Goal: Task Accomplishment & Management: Manage account settings

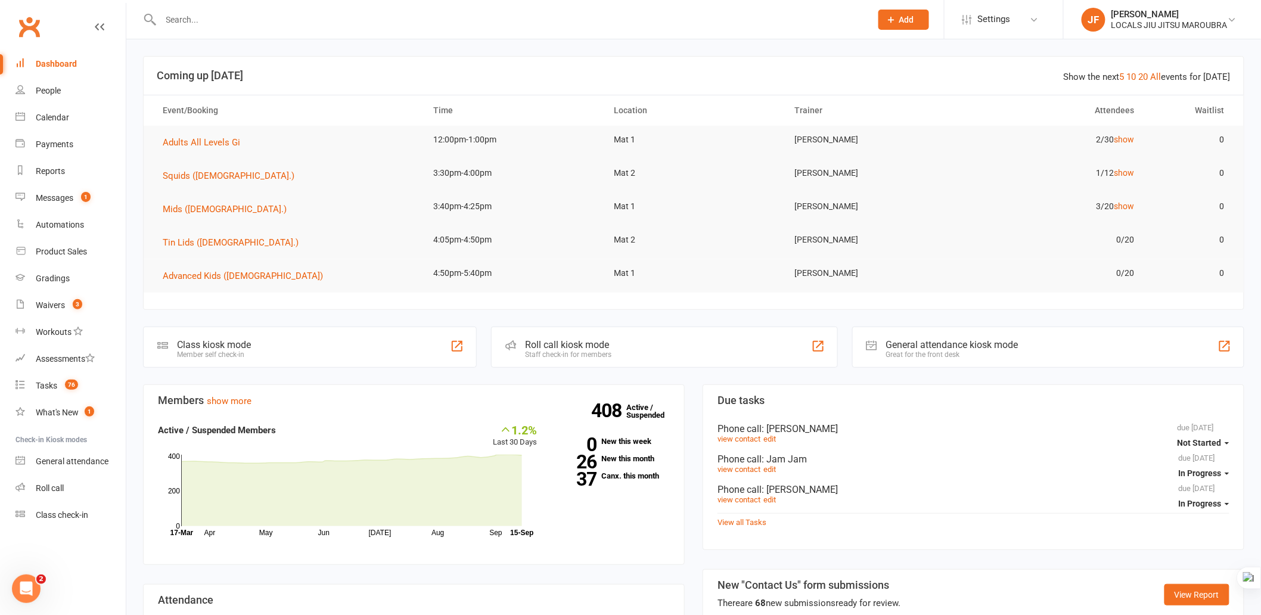
click at [396, 30] on div at bounding box center [503, 19] width 720 height 39
click at [371, 18] on input "text" at bounding box center [509, 19] width 705 height 17
paste input "[PERSON_NAME]"
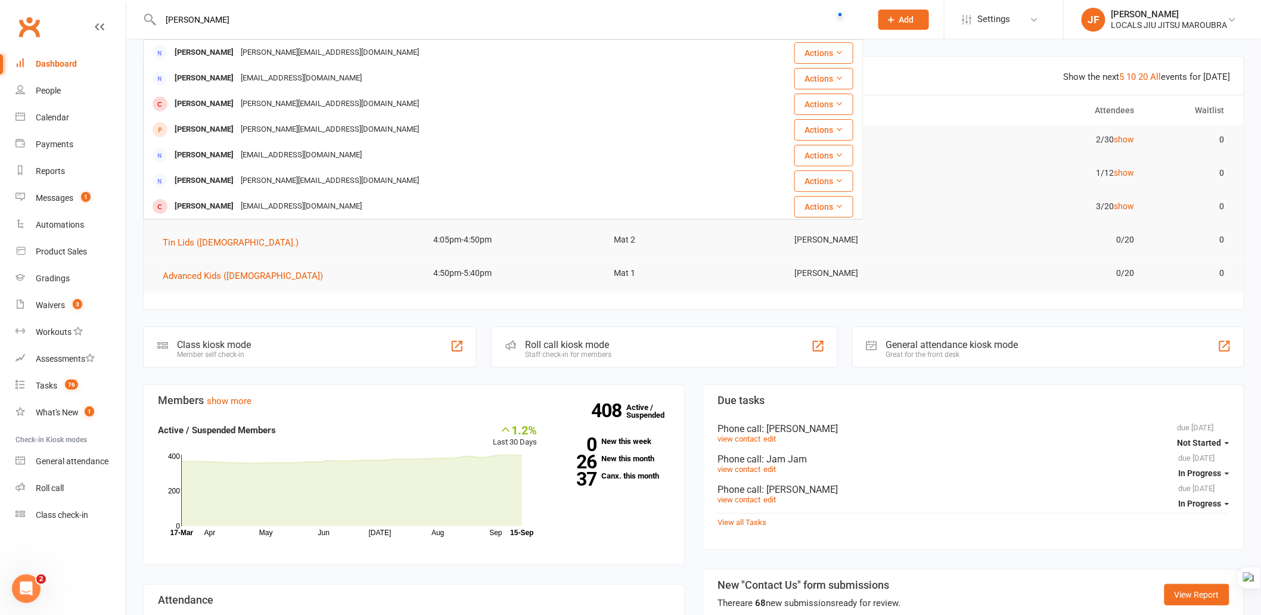
click at [368, 26] on input "[PERSON_NAME]" at bounding box center [509, 19] width 705 height 17
paste input "[PERSON_NAME]"
click at [310, 12] on input "[PERSON_NAME]" at bounding box center [509, 19] width 705 height 17
paste input "[PERSON_NAME]"
type input "[PERSON_NAME]"
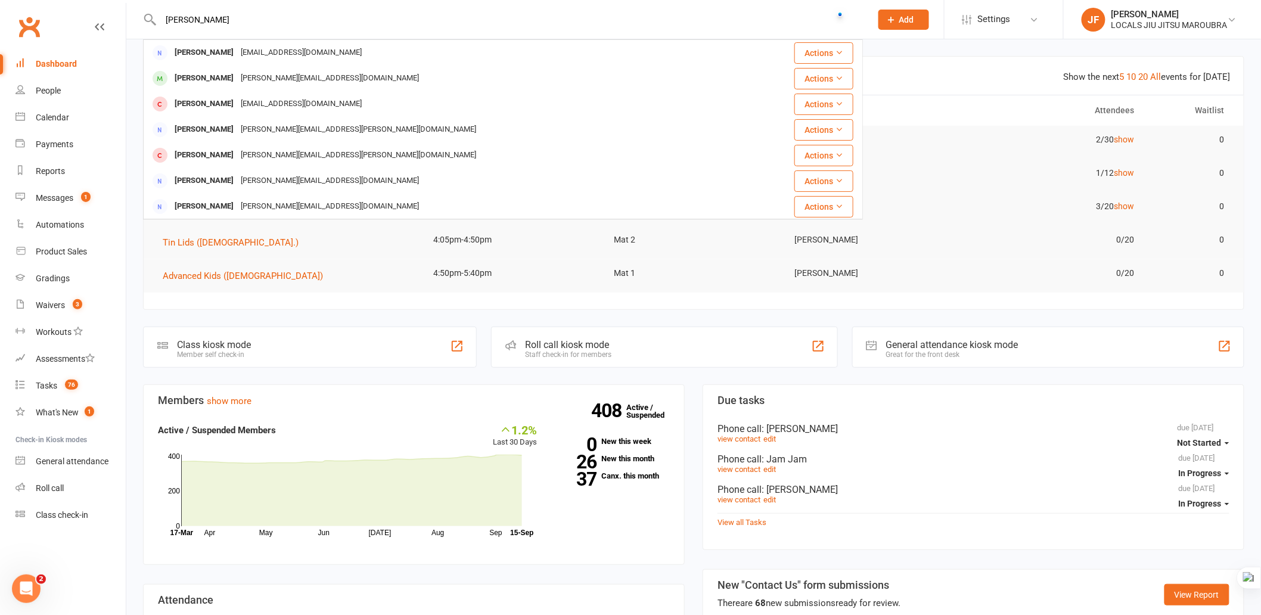
click at [700, 27] on div "[PERSON_NAME] Godess [EMAIL_ADDRESS][DOMAIN_NAME] Actions [PERSON_NAME] [PERSON…" at bounding box center [503, 19] width 720 height 39
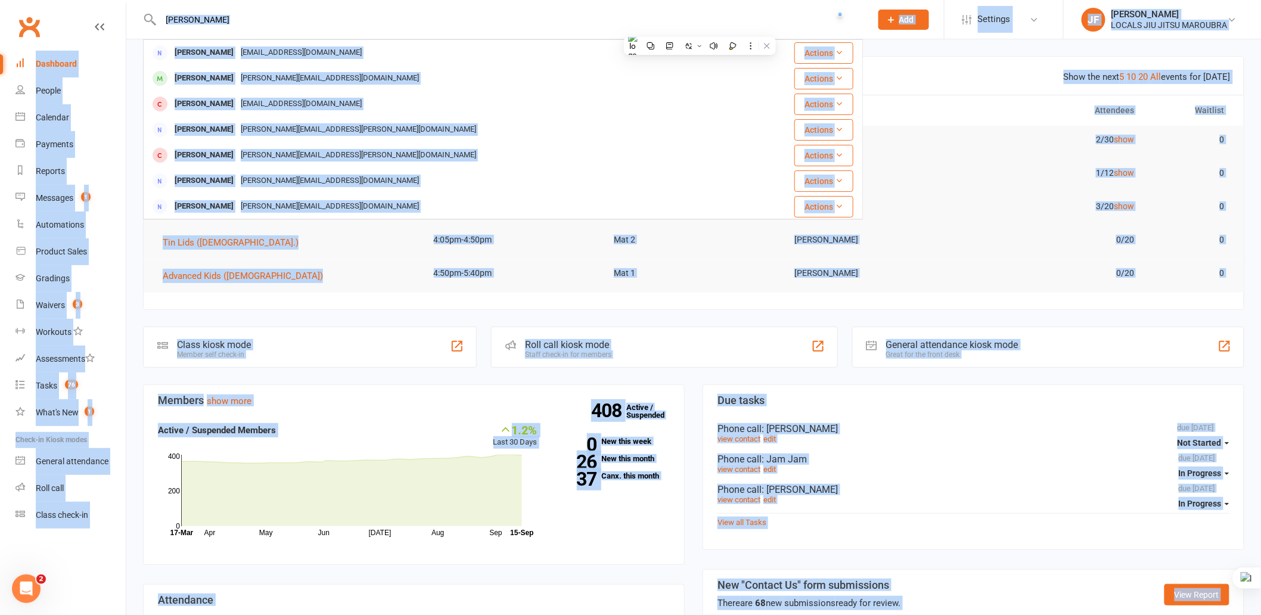
click at [632, 20] on input "[PERSON_NAME]" at bounding box center [509, 19] width 705 height 17
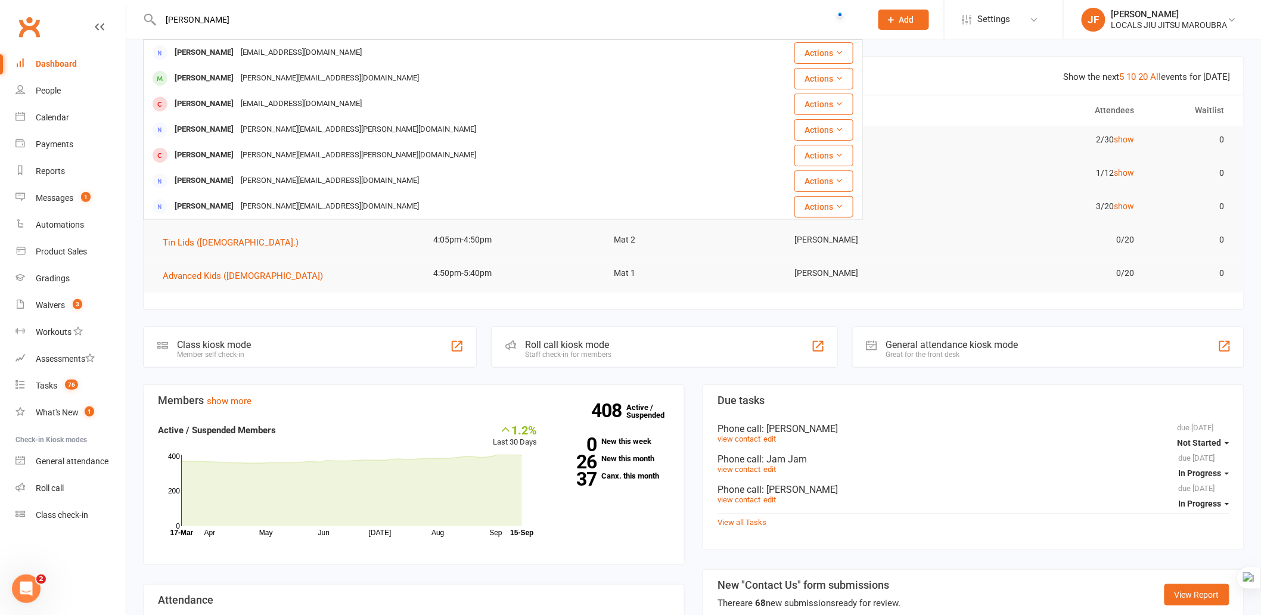
click at [205, 8] on div "[PERSON_NAME] Godess [EMAIL_ADDRESS][DOMAIN_NAME] Actions [PERSON_NAME] [PERSON…" at bounding box center [503, 19] width 720 height 39
click at [205, 24] on input "[PERSON_NAME]" at bounding box center [509, 19] width 705 height 17
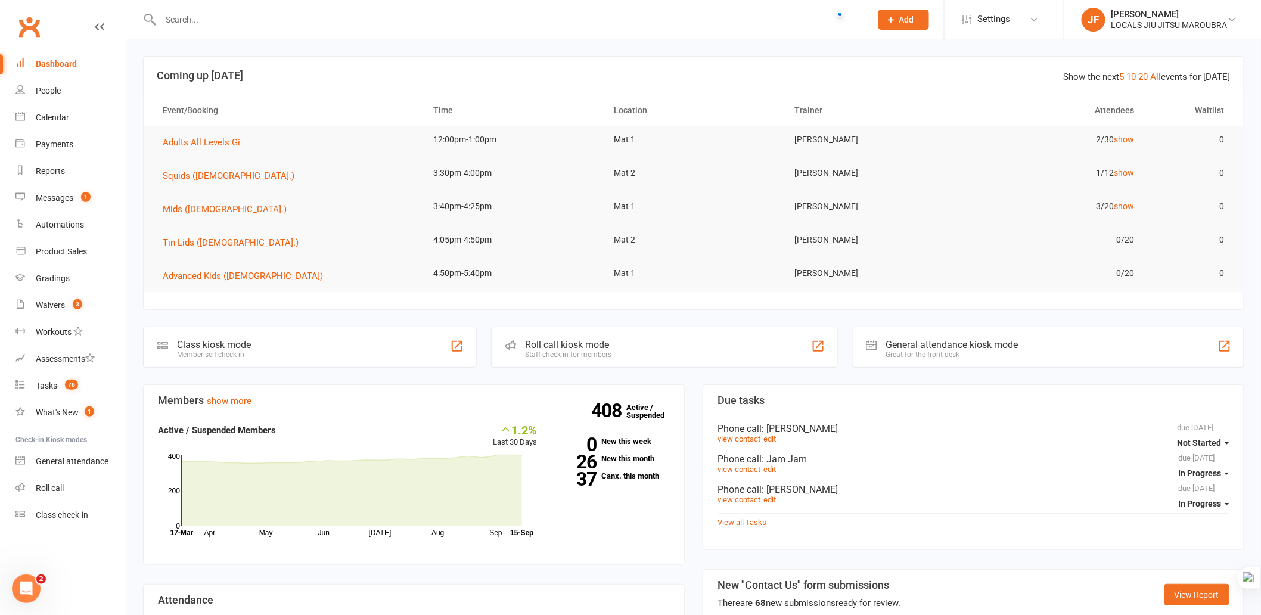
click at [374, 29] on div at bounding box center [503, 19] width 720 height 39
click at [368, 21] on input "text" at bounding box center [509, 19] width 705 height 17
paste input "[PERSON_NAME]"
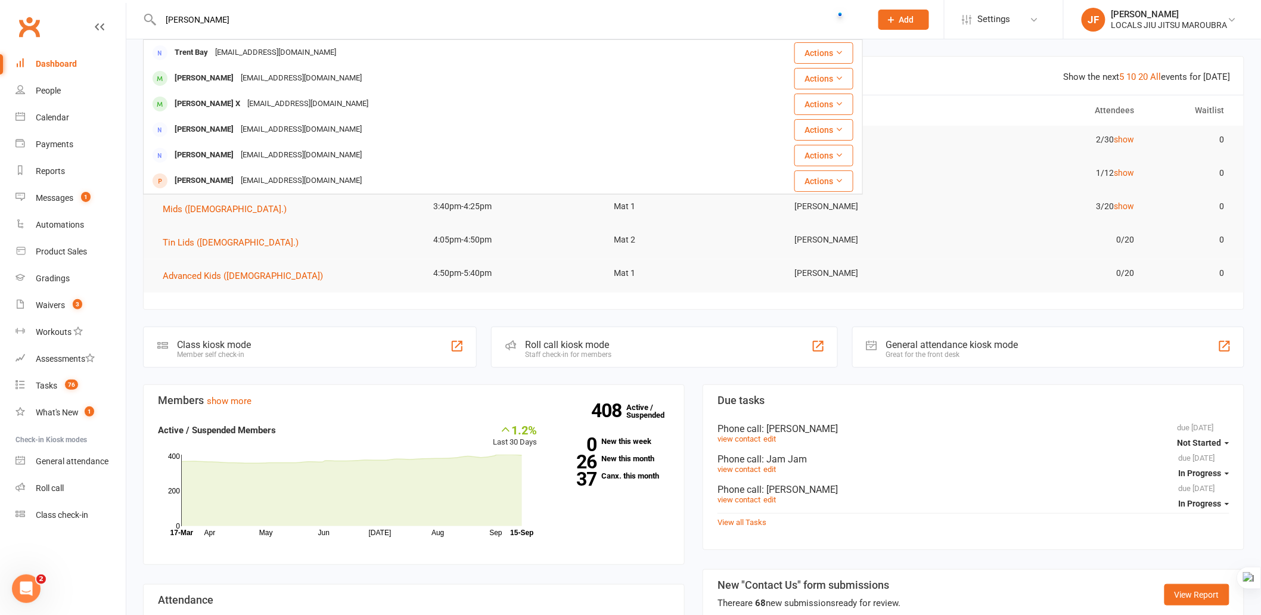
type input "[PERSON_NAME]"
click at [915, 20] on button "Add" at bounding box center [903, 20] width 51 height 20
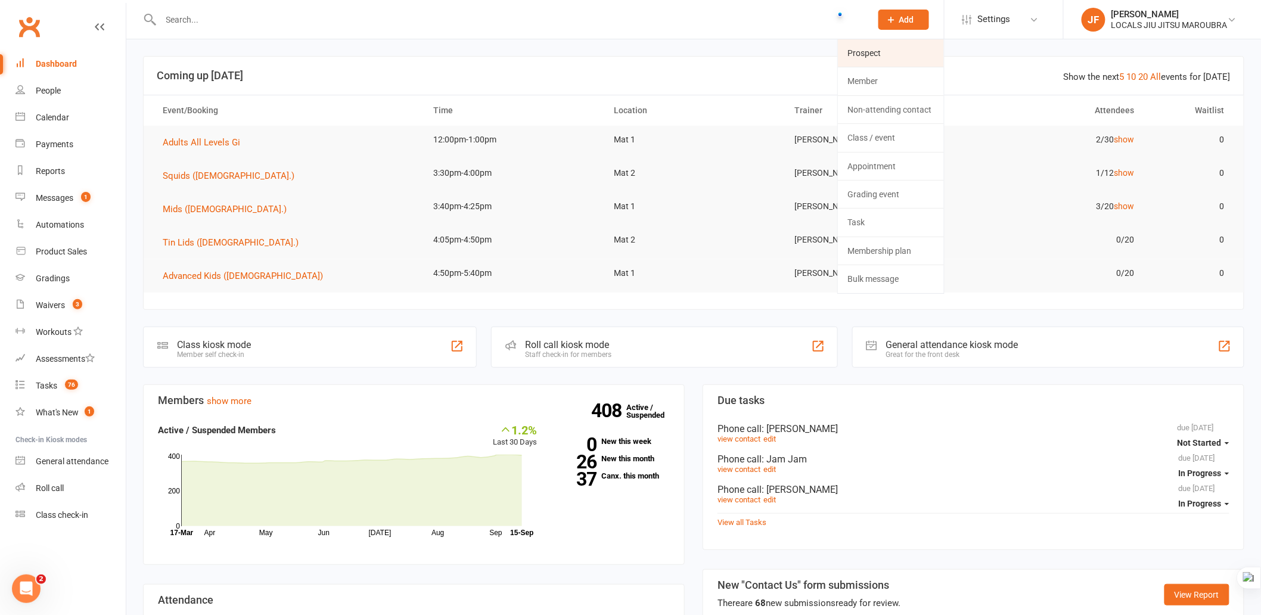
click at [879, 54] on link "Prospect" at bounding box center [891, 52] width 106 height 27
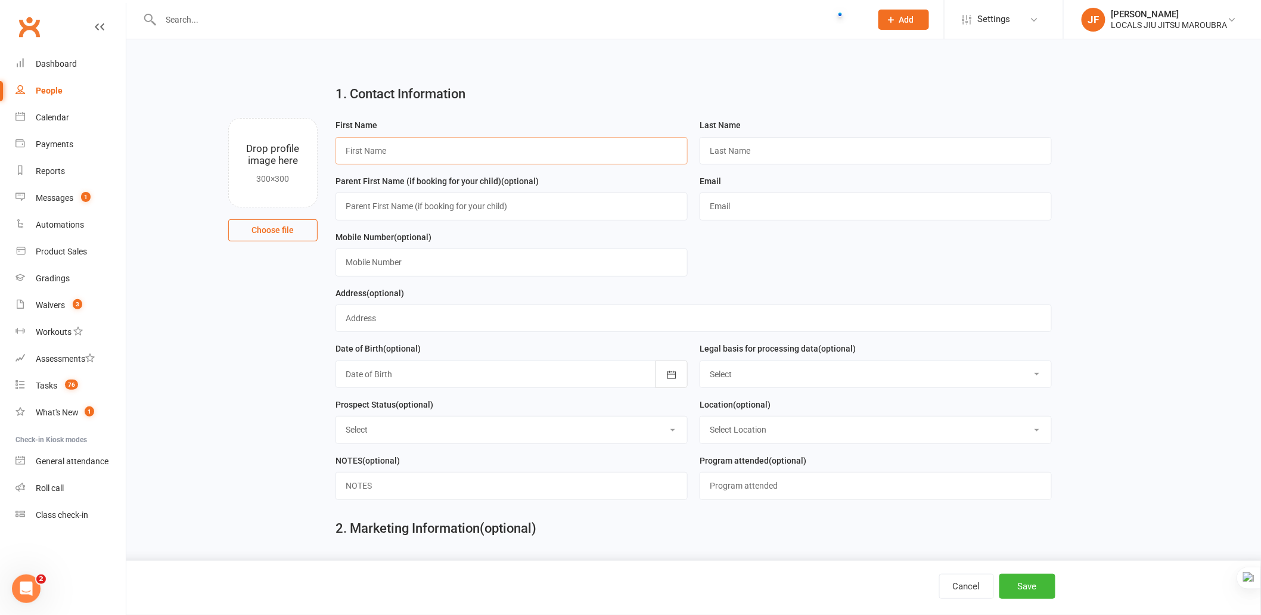
click at [458, 160] on input "text" at bounding box center [511, 150] width 352 height 27
paste input "[PERSON_NAME]"
type input "[PERSON_NAME]"
click at [791, 143] on input "text" at bounding box center [876, 150] width 352 height 27
paste input "[PERSON_NAME]"
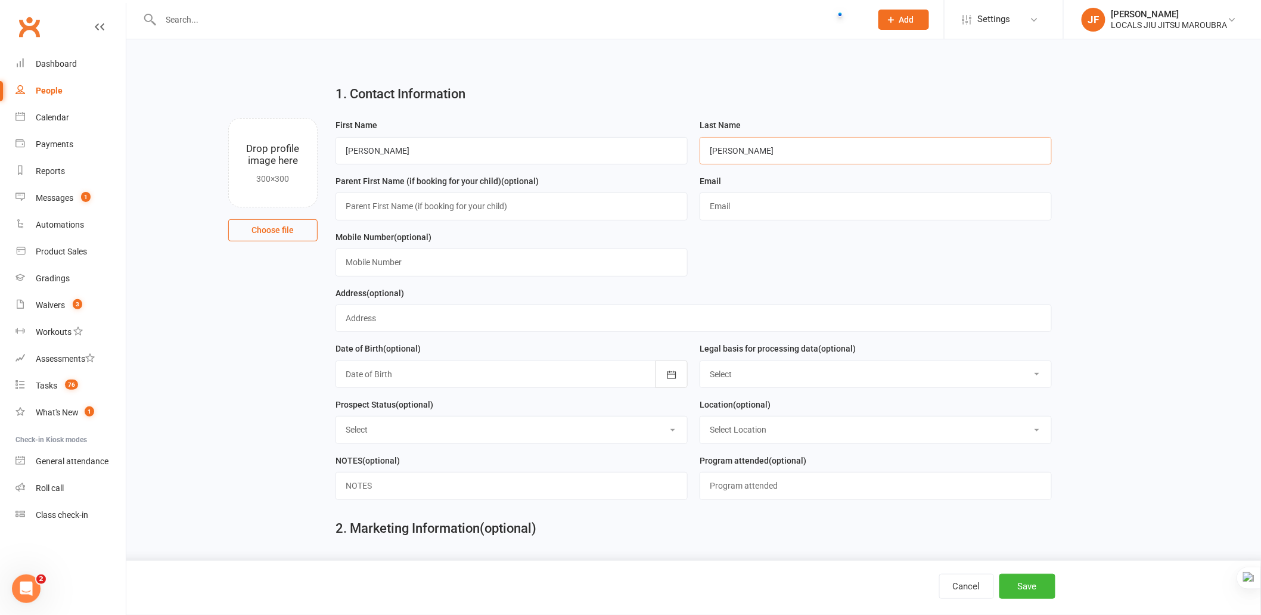
click at [710, 150] on input "[PERSON_NAME]" at bounding box center [876, 150] width 352 height 27
type input "[PERSON_NAME]"
click at [255, 387] on main "1. Contact Information Drop profile image here 300×300 Choose file First Name […" at bounding box center [693, 344] width 1101 height 539
click at [781, 207] on input "text" at bounding box center [876, 205] width 352 height 27
paste input "[EMAIL_ADDRESS][DOMAIN_NAME]"
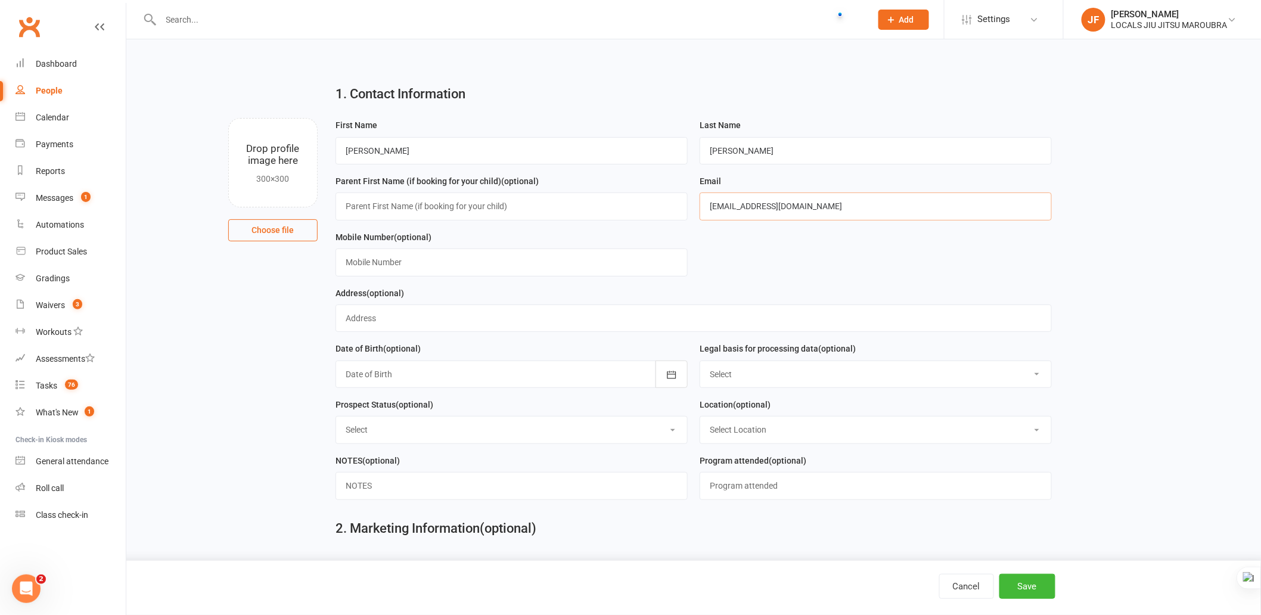
type input "[EMAIL_ADDRESS][DOMAIN_NAME]"
click at [256, 384] on main "1. Contact Information Drop profile image here 300×300 Choose file First Name […" at bounding box center [693, 344] width 1101 height 539
click at [515, 257] on input "text" at bounding box center [511, 261] width 352 height 27
paste input "[PHONE_NUMBER]"
type input "[PHONE_NUMBER]"
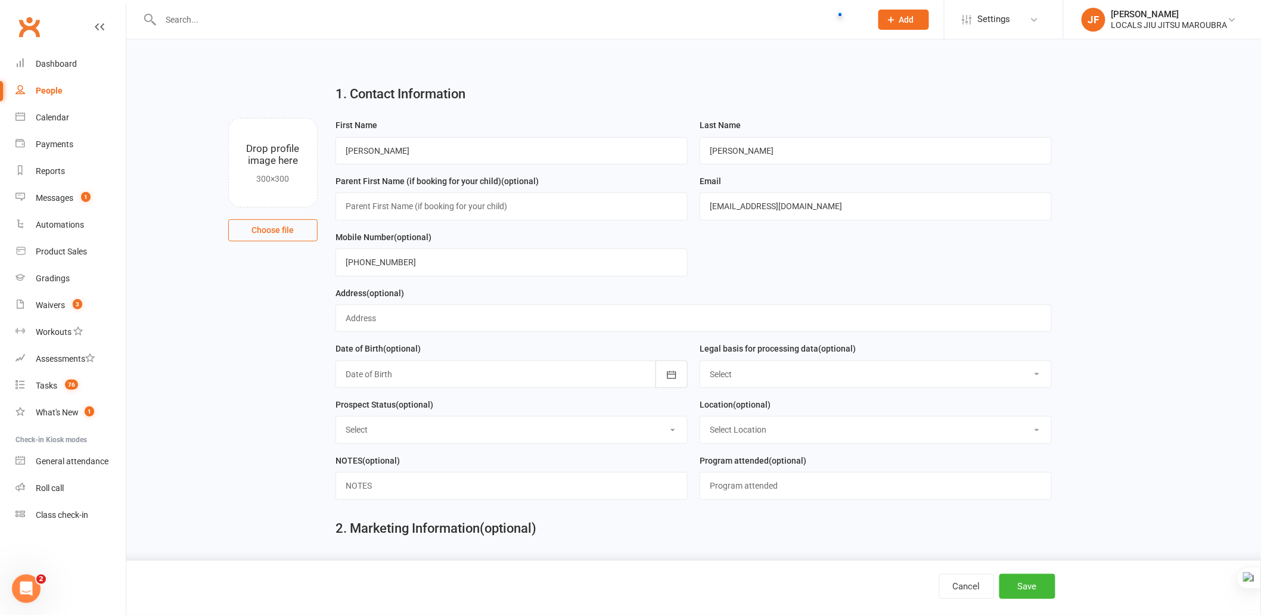
click at [188, 341] on main "1. Contact Information Drop profile image here 300×300 Choose file First Name […" at bounding box center [693, 344] width 1101 height 539
click at [513, 235] on div "Mobile Number (optional) [PHONE_NUMBER]" at bounding box center [511, 253] width 352 height 46
click at [831, 231] on form "First Name [PERSON_NAME] Last Name [PERSON_NAME] Parent First Name (if booking …" at bounding box center [694, 313] width 728 height 391
click at [254, 447] on main "1. Contact Information Drop profile image here 300×300 Choose file First Name […" at bounding box center [693, 344] width 1101 height 539
click at [1138, 334] on main "1. Contact Information Drop profile image here 300×300 Choose file First Name […" at bounding box center [693, 344] width 1101 height 539
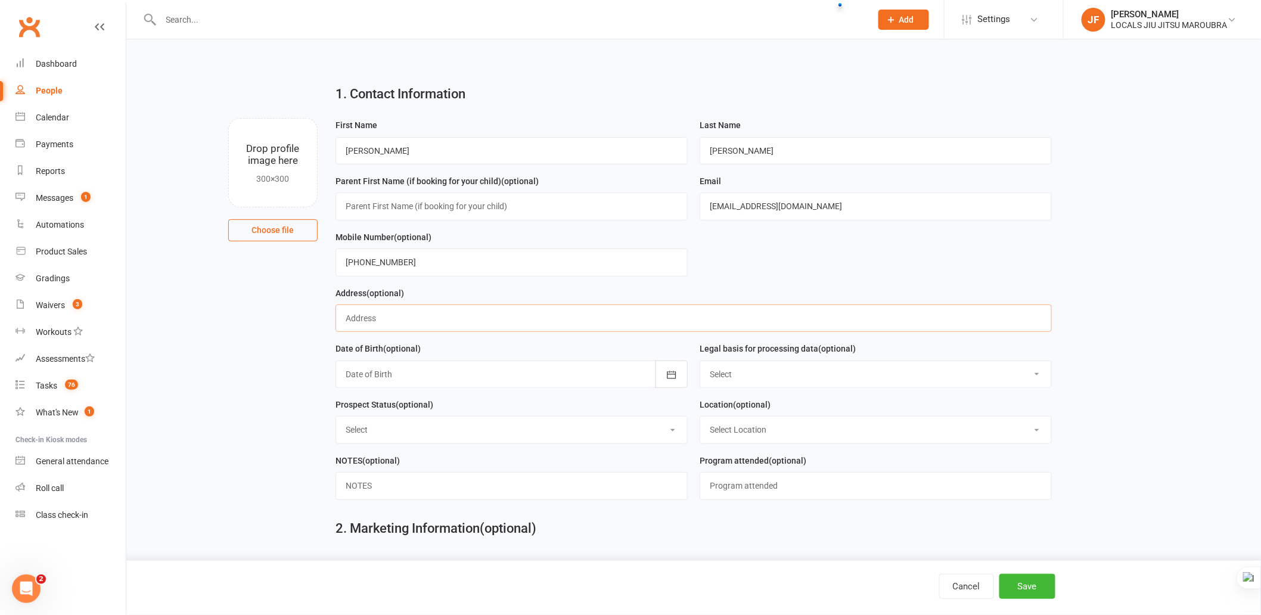
click at [778, 312] on input "text" at bounding box center [693, 317] width 716 height 27
click at [753, 287] on div "Address (optional)" at bounding box center [693, 309] width 716 height 46
click at [478, 167] on div "First Name [PERSON_NAME]" at bounding box center [512, 146] width 364 height 56
click at [762, 158] on input "[PERSON_NAME]" at bounding box center [876, 150] width 352 height 27
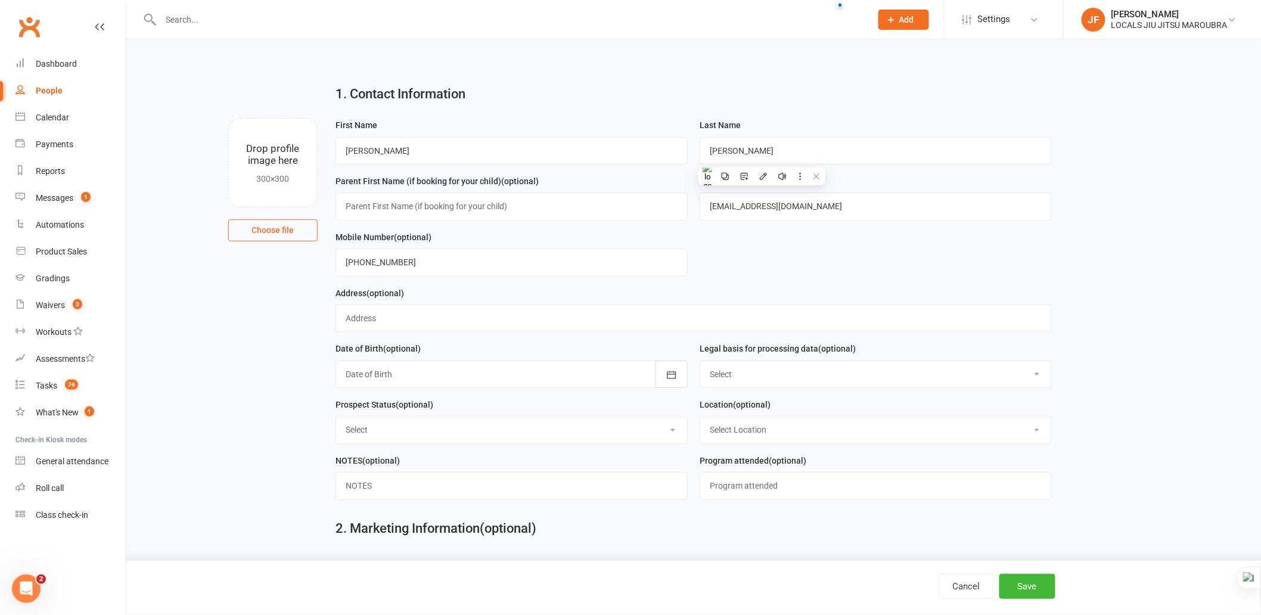
click at [223, 441] on main "1. Contact Information Drop profile image here 300×300 Choose file First Name […" at bounding box center [693, 344] width 1101 height 539
click at [1134, 314] on main "1. Contact Information Drop profile image here 300×300 Choose file First Name […" at bounding box center [693, 344] width 1101 height 539
click at [1117, 278] on main "1. Contact Information Drop profile image here 300×300 Choose file First Name […" at bounding box center [693, 344] width 1101 height 539
click at [1202, 391] on main "1. Contact Information Drop profile image here 300×300 Choose file First Name […" at bounding box center [693, 344] width 1101 height 539
drag, startPoint x: 173, startPoint y: 354, endPoint x: 213, endPoint y: 349, distance: 40.2
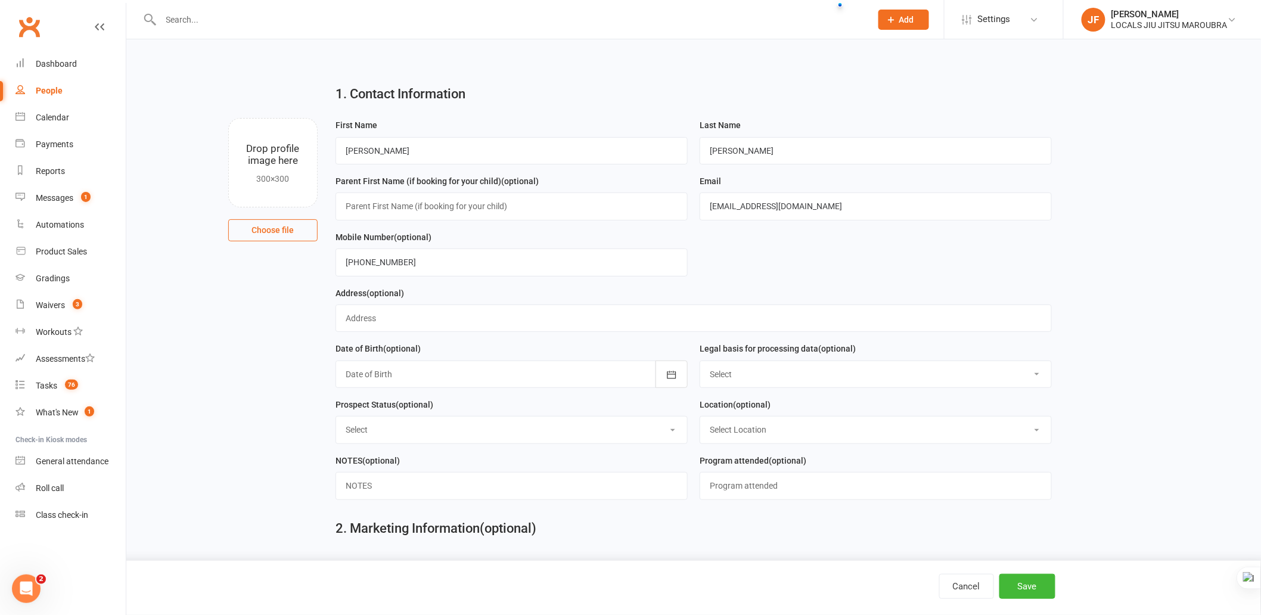
click at [178, 353] on main "1. Contact Information Drop profile image here 300×300 Choose file First Name […" at bounding box center [693, 344] width 1101 height 539
click at [773, 269] on form "First Name [PERSON_NAME] Last Name [PERSON_NAME] Parent First Name (if booking …" at bounding box center [694, 313] width 728 height 391
click at [1038, 589] on button "Save" at bounding box center [1027, 586] width 56 height 25
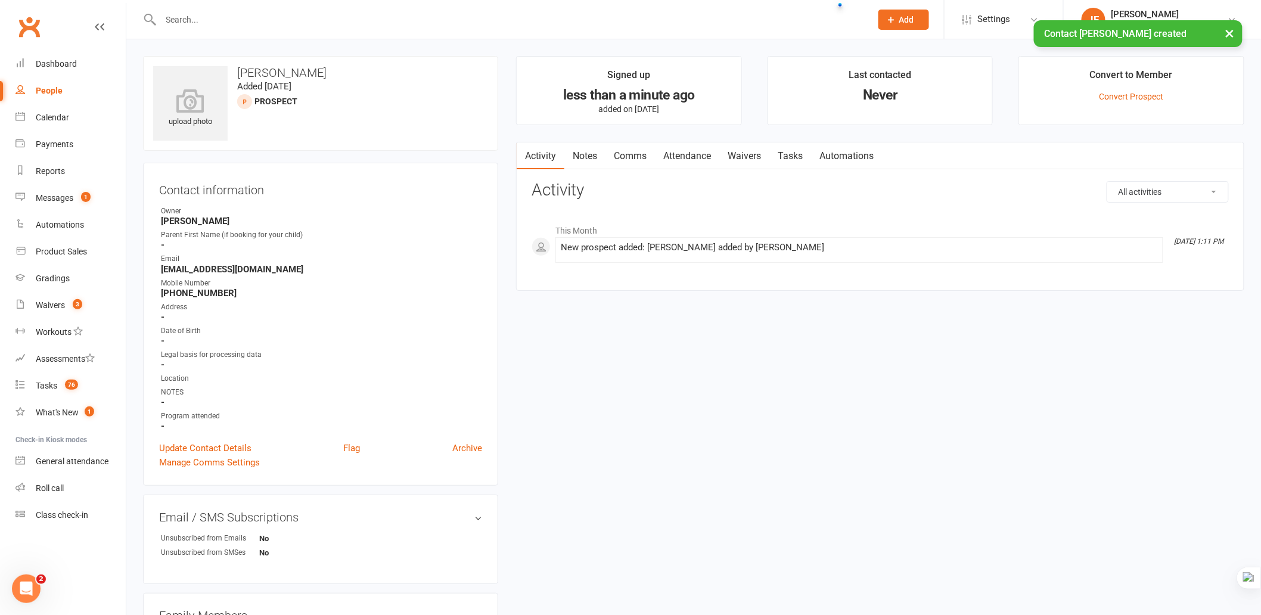
click at [693, 153] on link "Attendance" at bounding box center [687, 155] width 64 height 27
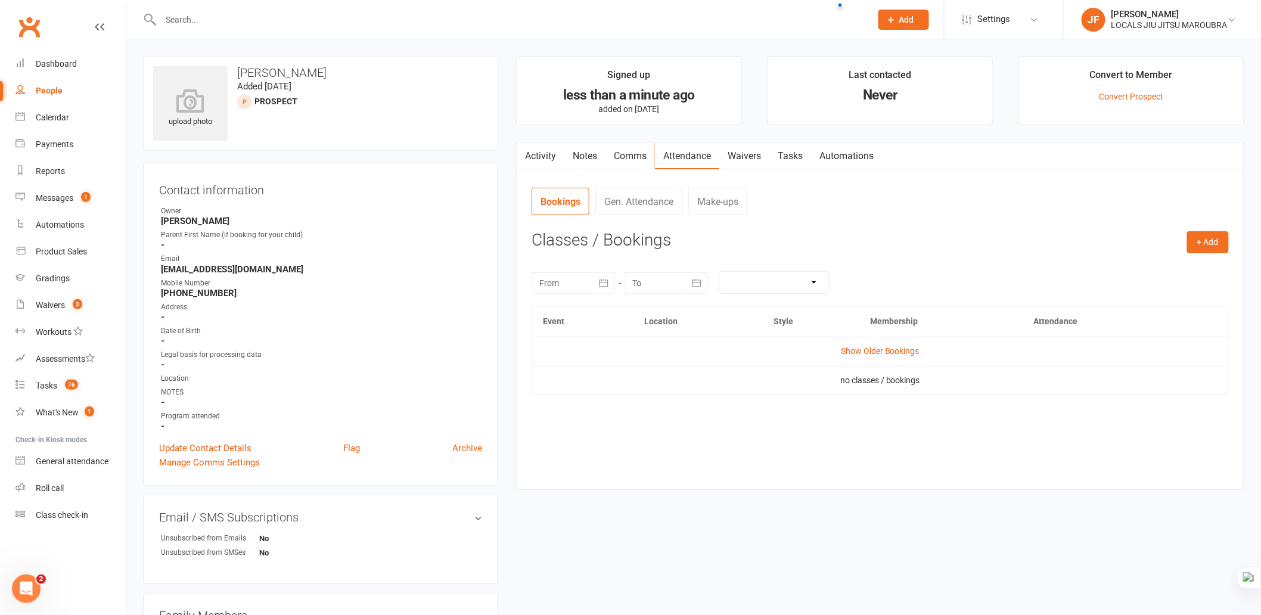
click at [754, 480] on div "Activity Notes Comms Attendance Waivers Tasks Automations Attendance Number of …" at bounding box center [880, 316] width 728 height 349
click at [1194, 249] on button "+ Add" at bounding box center [1208, 241] width 42 height 21
click at [1158, 263] on link "Book Event" at bounding box center [1169, 269] width 118 height 24
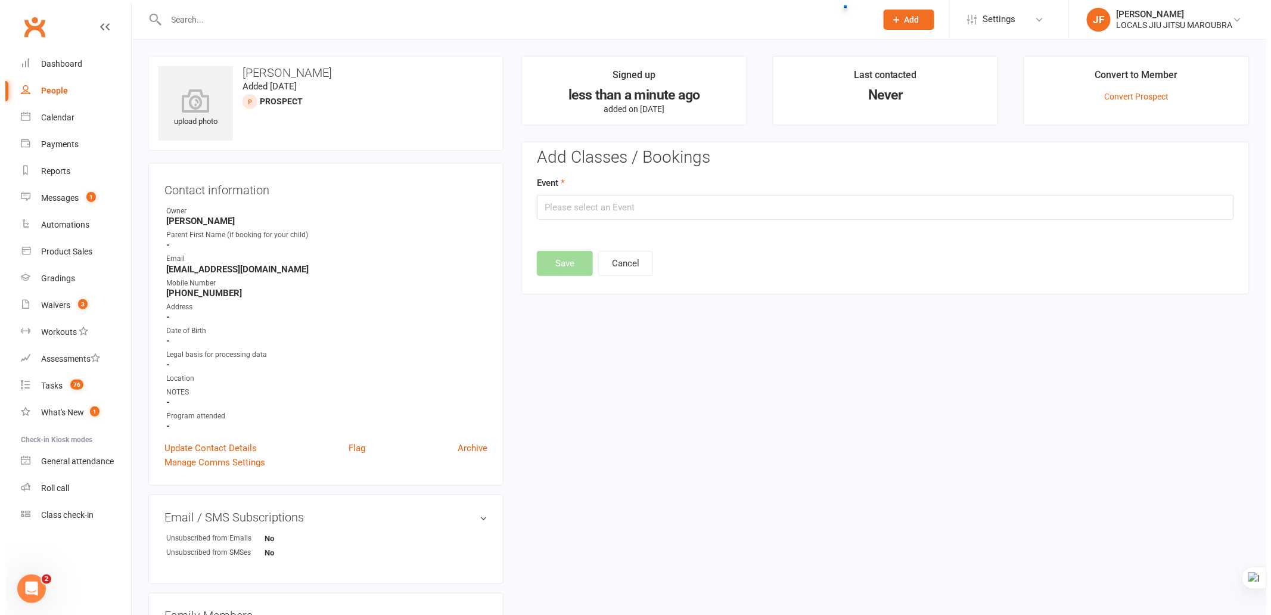
scroll to position [82, 0]
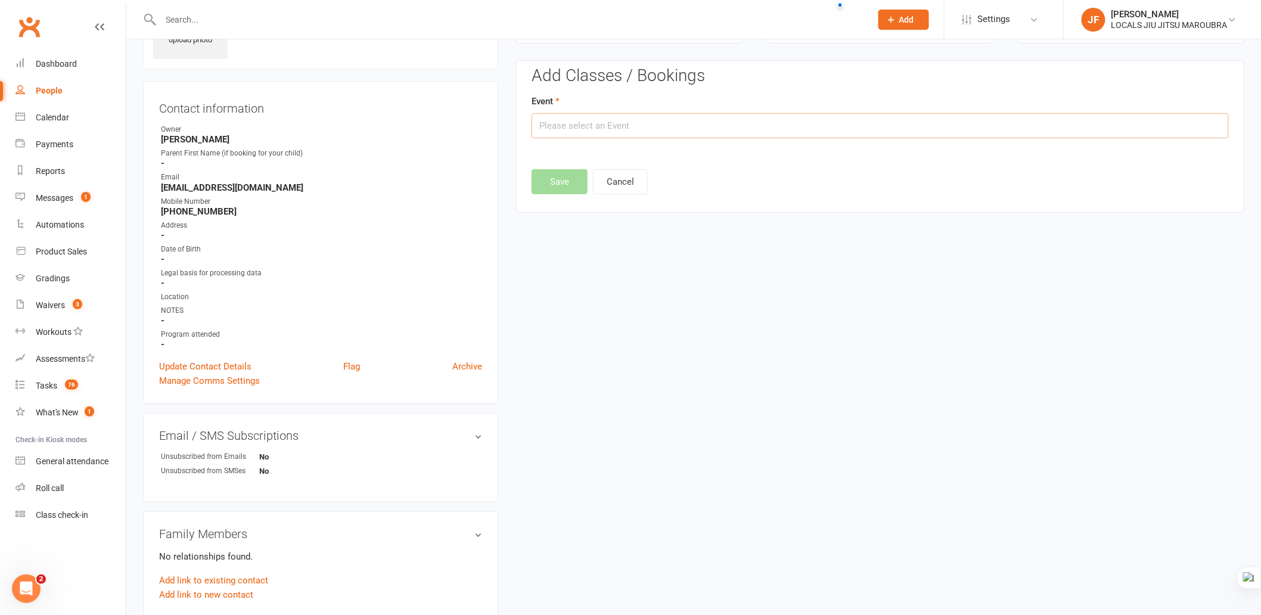
click at [651, 128] on input "text" at bounding box center [880, 125] width 697 height 25
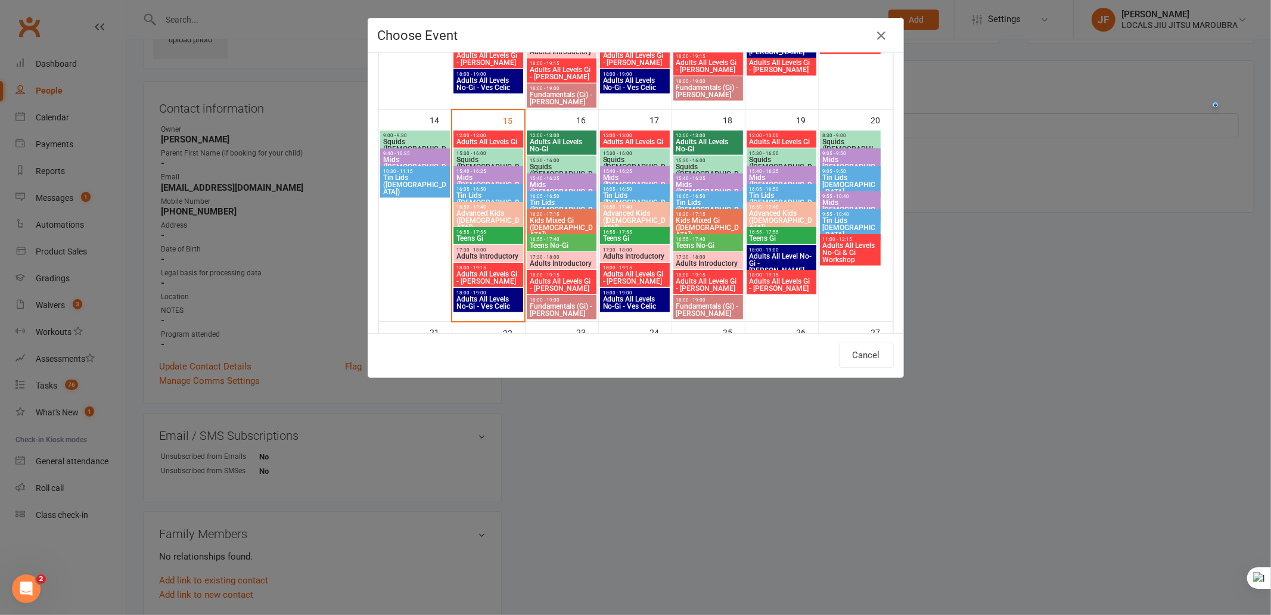
scroll to position [463, 0]
click at [772, 191] on span "Tin Lids ([DEMOGRAPHIC_DATA].)" at bounding box center [782, 201] width 66 height 21
type input "Tin Lids ([DEMOGRAPHIC_DATA].) - [DATE] 4:05:00 PM"
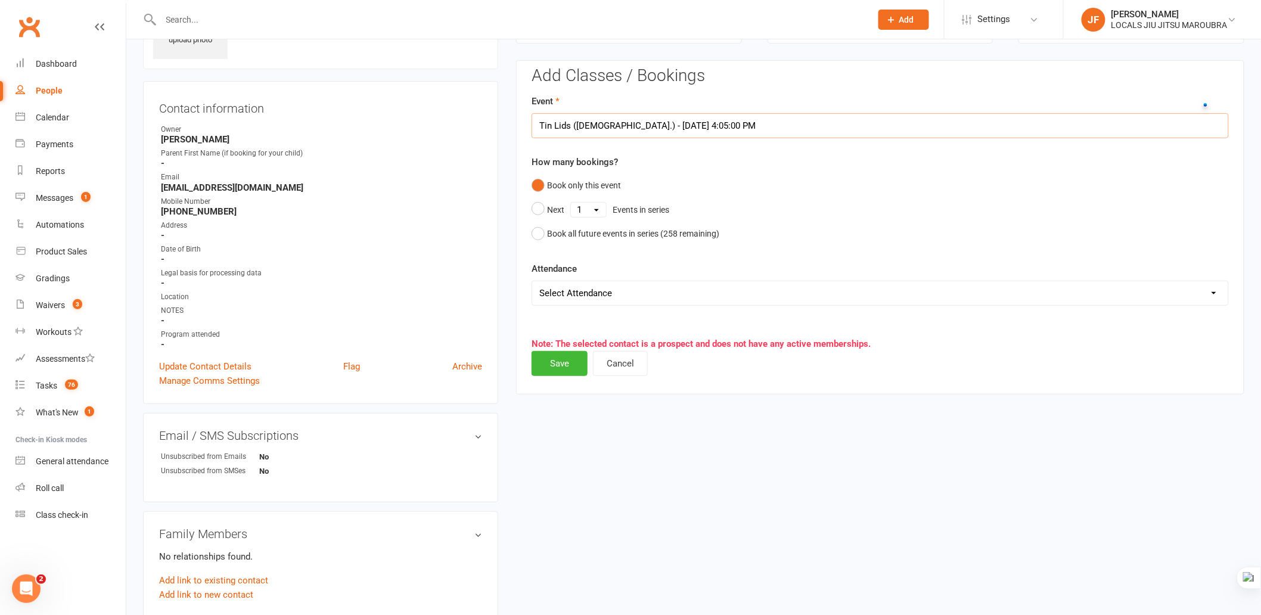
click at [815, 133] on input "Tin Lids ([DEMOGRAPHIC_DATA].) - [DATE] 4:05:00 PM" at bounding box center [880, 125] width 697 height 25
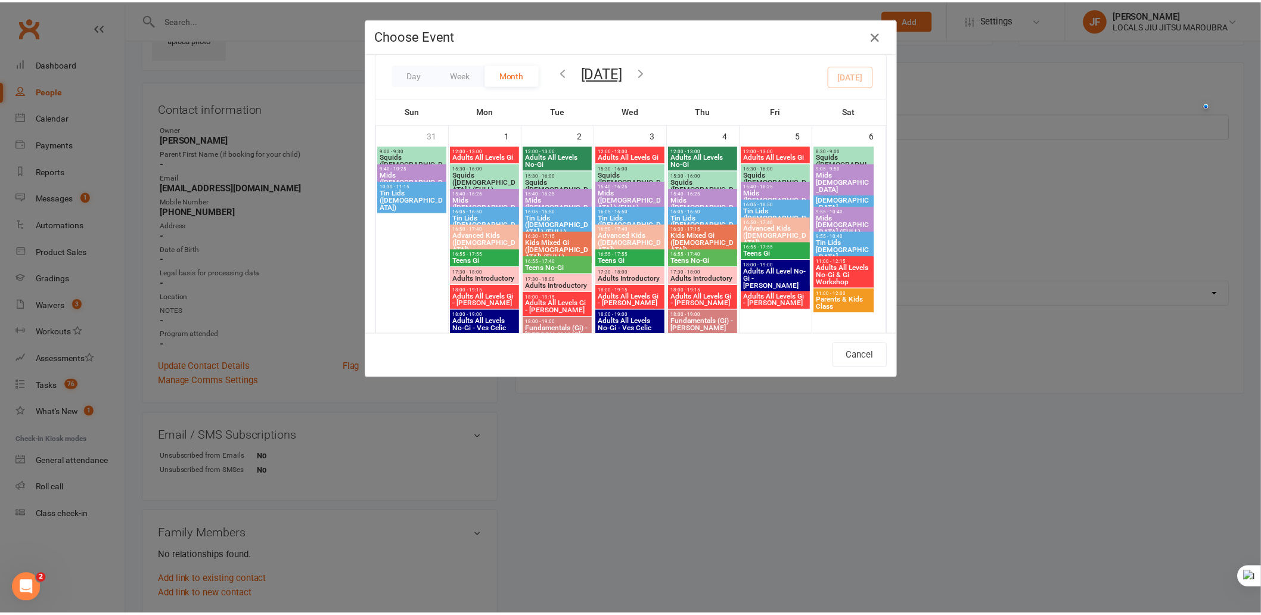
scroll to position [0, 0]
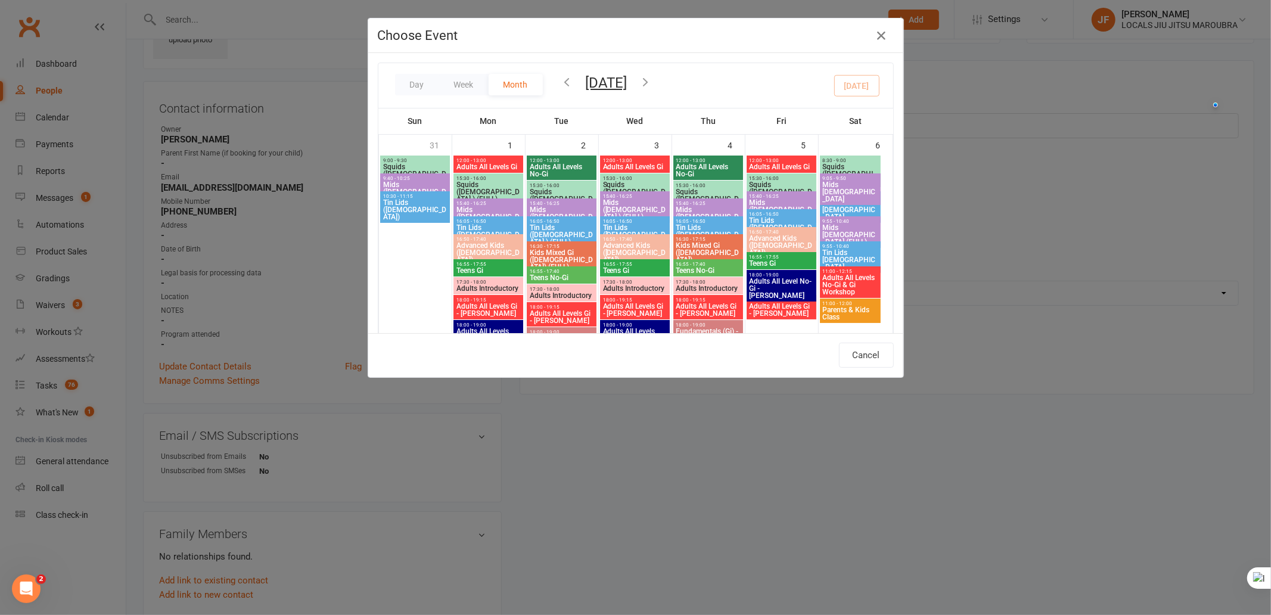
click at [952, 478] on div "Choose Event Day Week Month [DATE] [DATE] Sun Mon Tue Wed Thu Fri Sat 31 01 02 …" at bounding box center [635, 307] width 1271 height 615
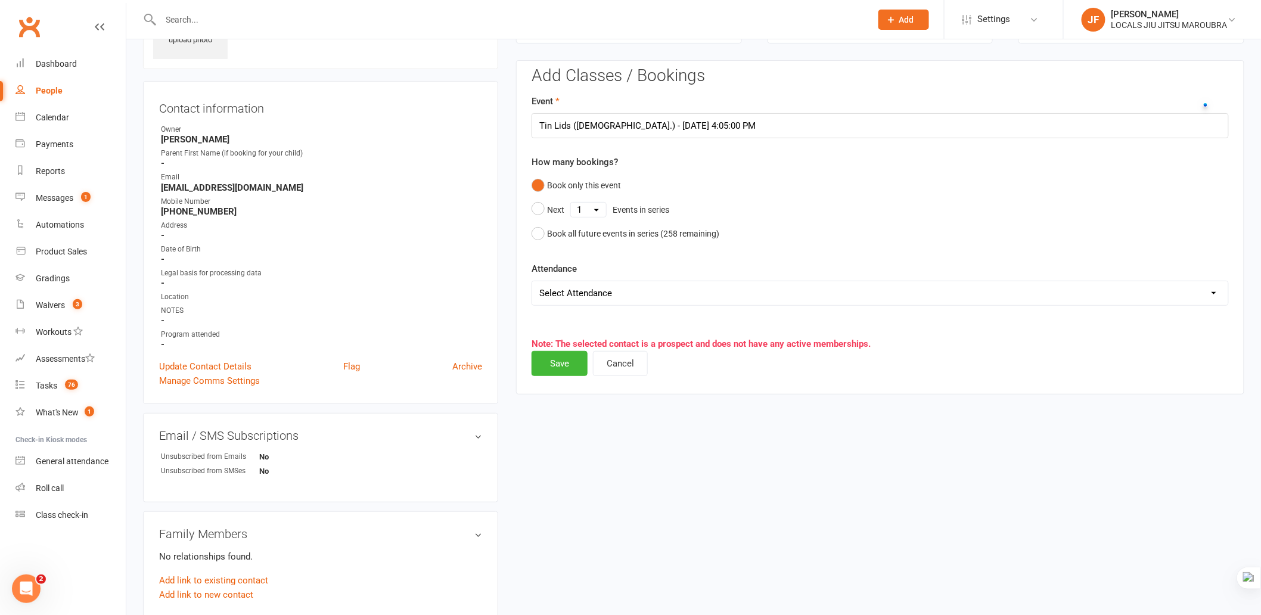
click at [914, 498] on div "upload photo [PERSON_NAME] Added [DATE] prospect Contact information Owner [PER…" at bounding box center [693, 458] width 1119 height 969
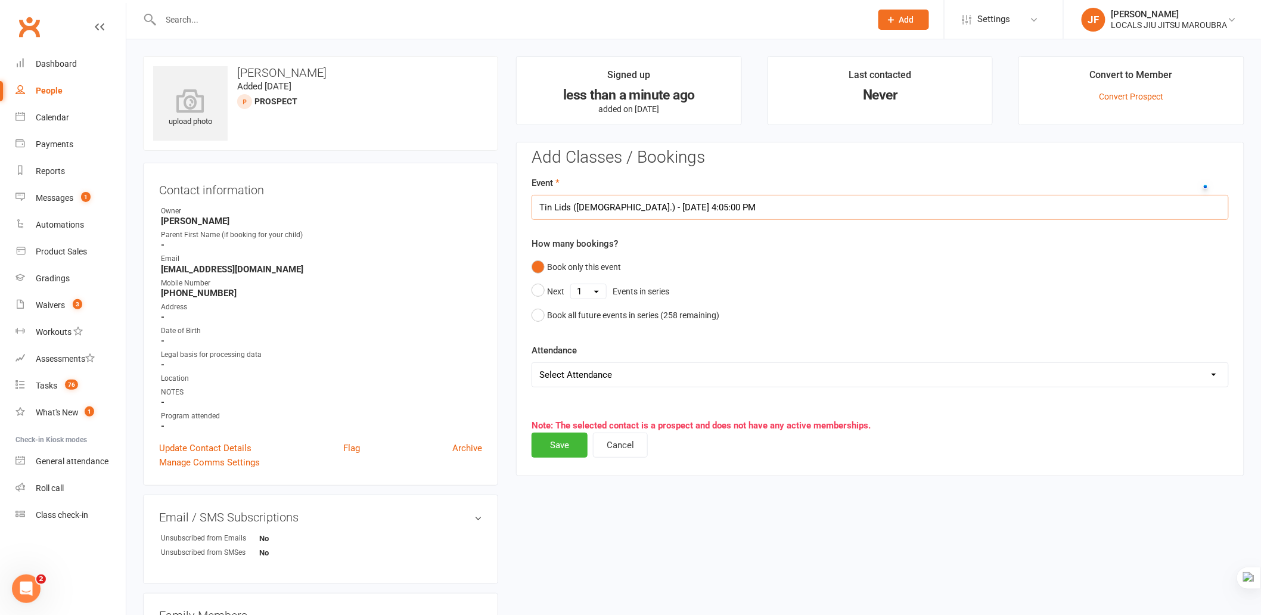
click at [670, 204] on input "Tin Lids ([DEMOGRAPHIC_DATA].) - [DATE] 4:05:00 PM" at bounding box center [880, 207] width 697 height 25
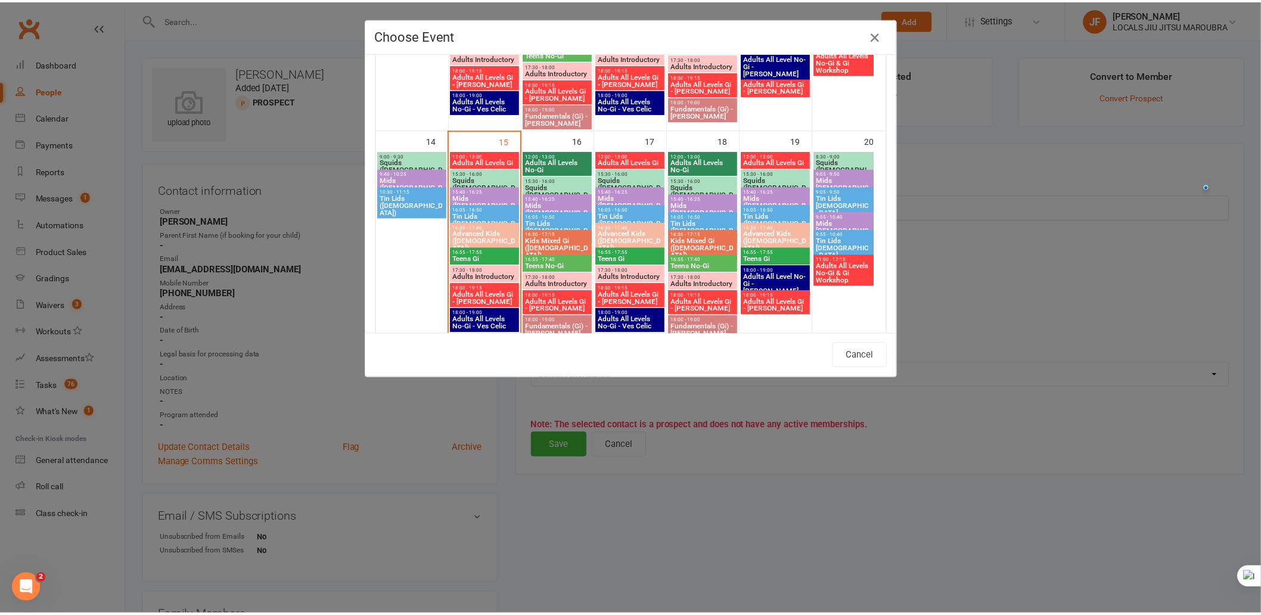
scroll to position [463, 0]
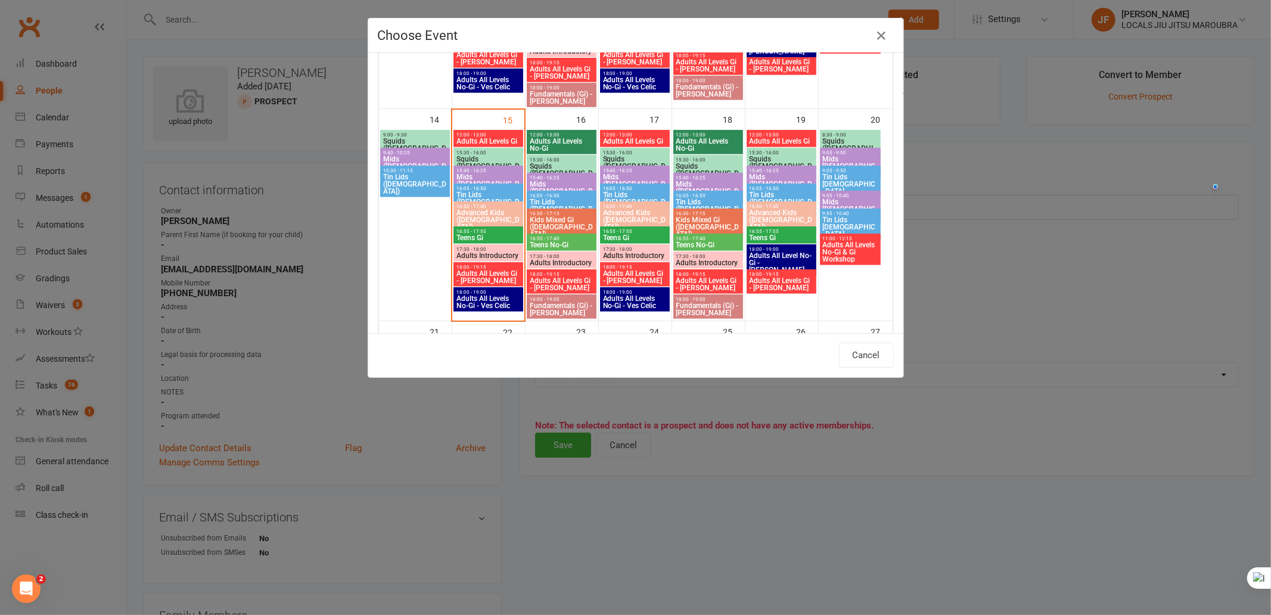
click at [767, 191] on span "Tin Lids ([DEMOGRAPHIC_DATA].)" at bounding box center [782, 201] width 66 height 21
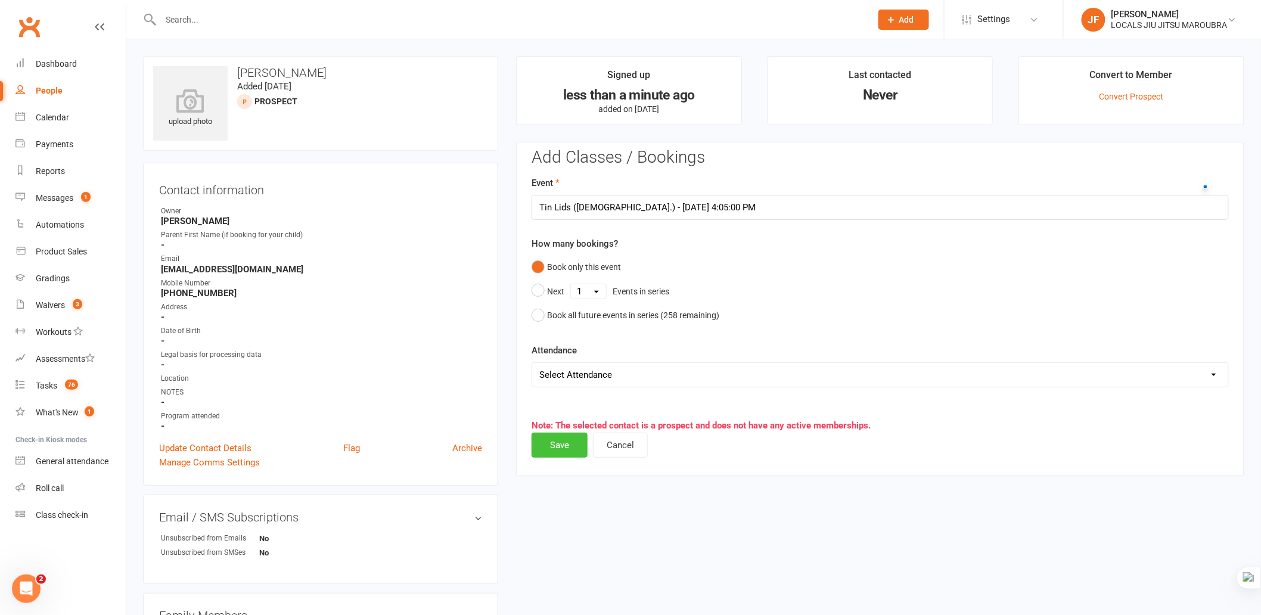
click at [574, 450] on button "Save" at bounding box center [560, 445] width 56 height 25
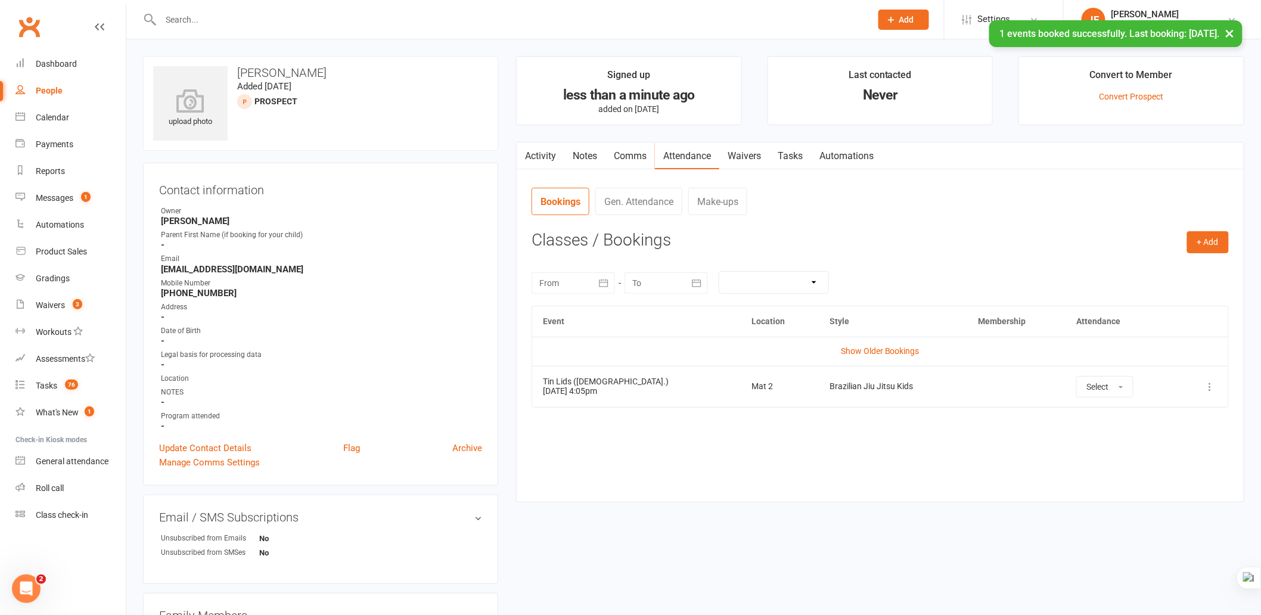
click at [548, 161] on link "Activity" at bounding box center [541, 155] width 48 height 27
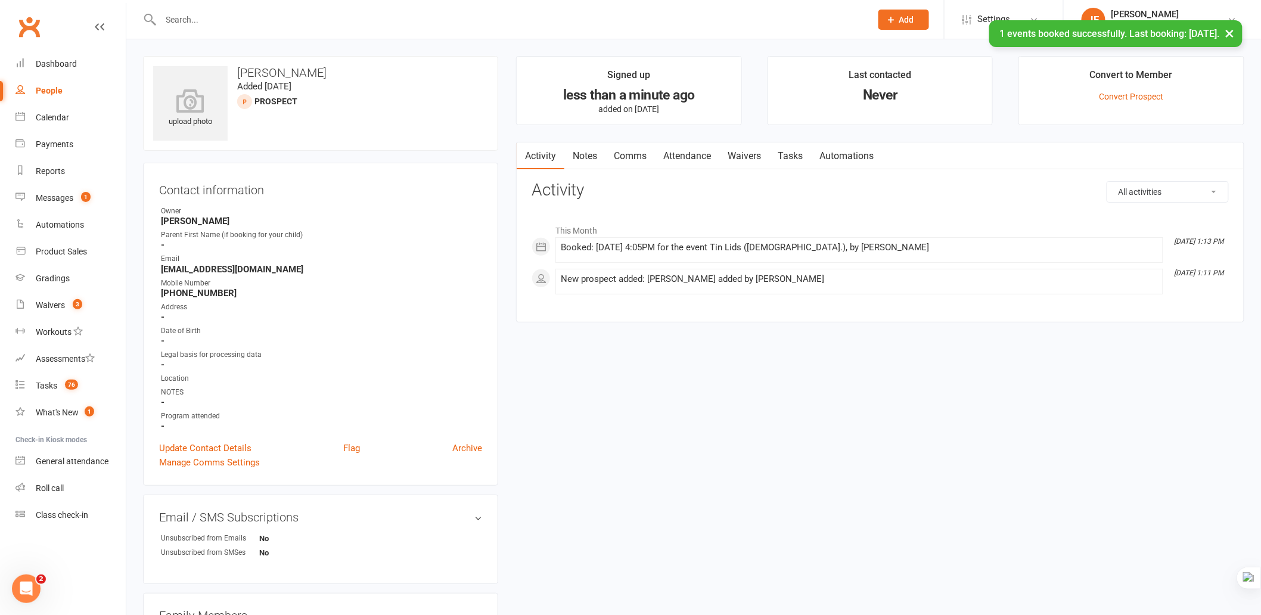
click at [805, 417] on div "upload photo [PERSON_NAME] Added [DATE] prospect Contact information Owner [PER…" at bounding box center [693, 540] width 1119 height 969
click at [675, 153] on link "Attendance" at bounding box center [687, 155] width 64 height 27
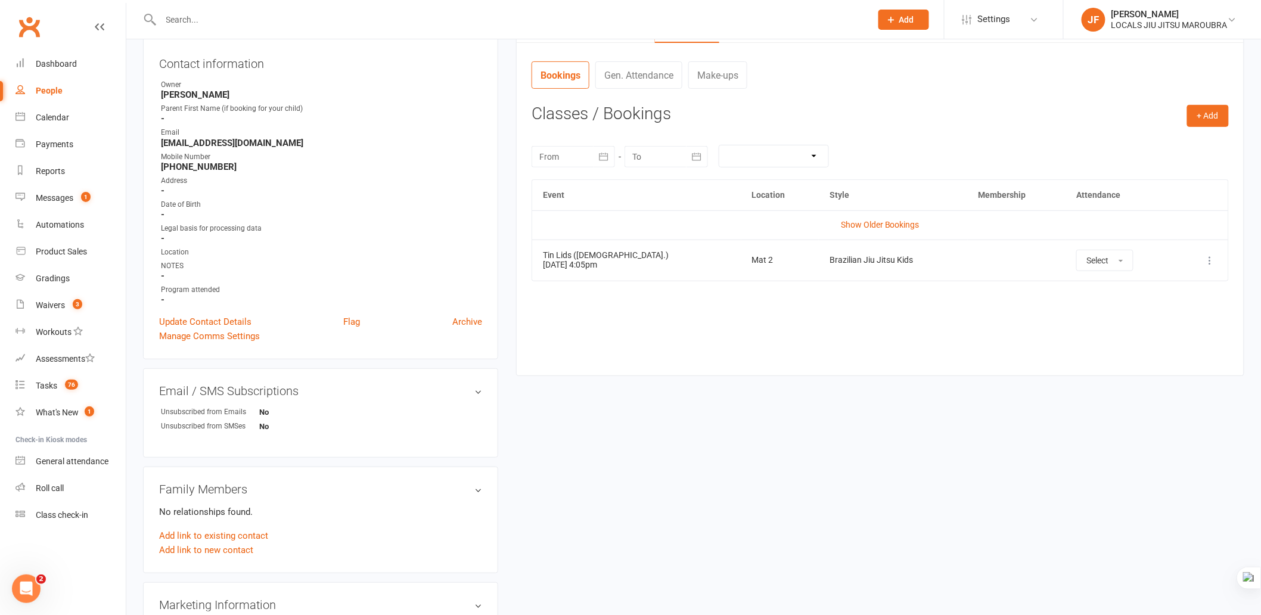
scroll to position [132, 0]
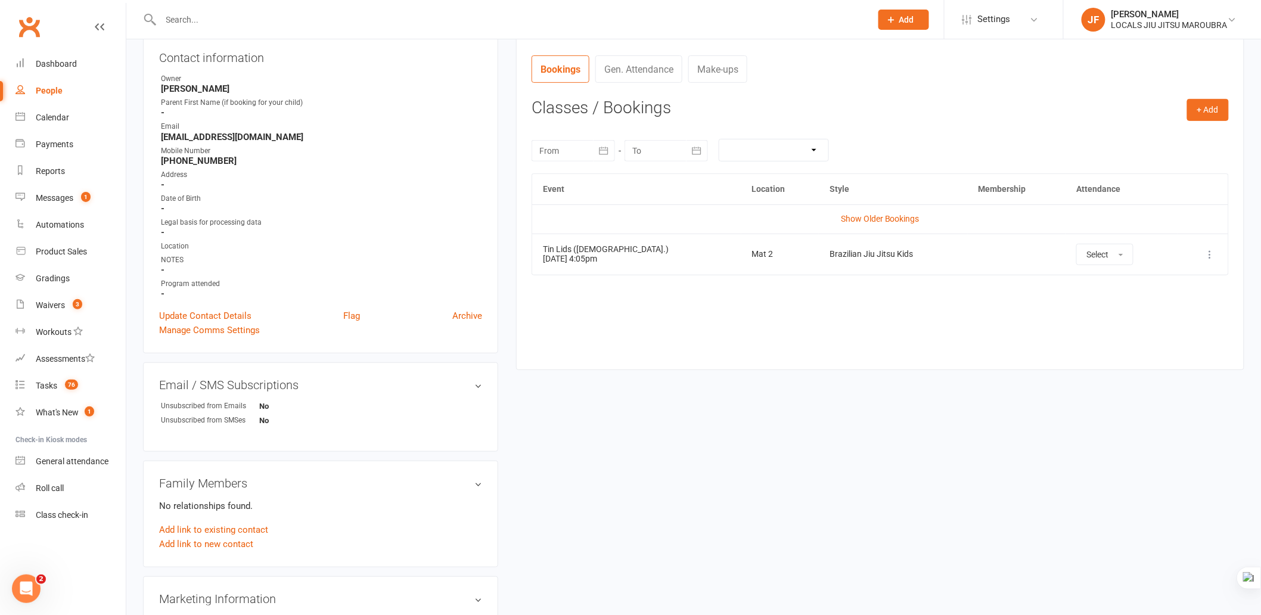
click at [834, 446] on div "upload photo [PERSON_NAME] Added [DATE] prospect Contact information Owner [PER…" at bounding box center [693, 408] width 1119 height 969
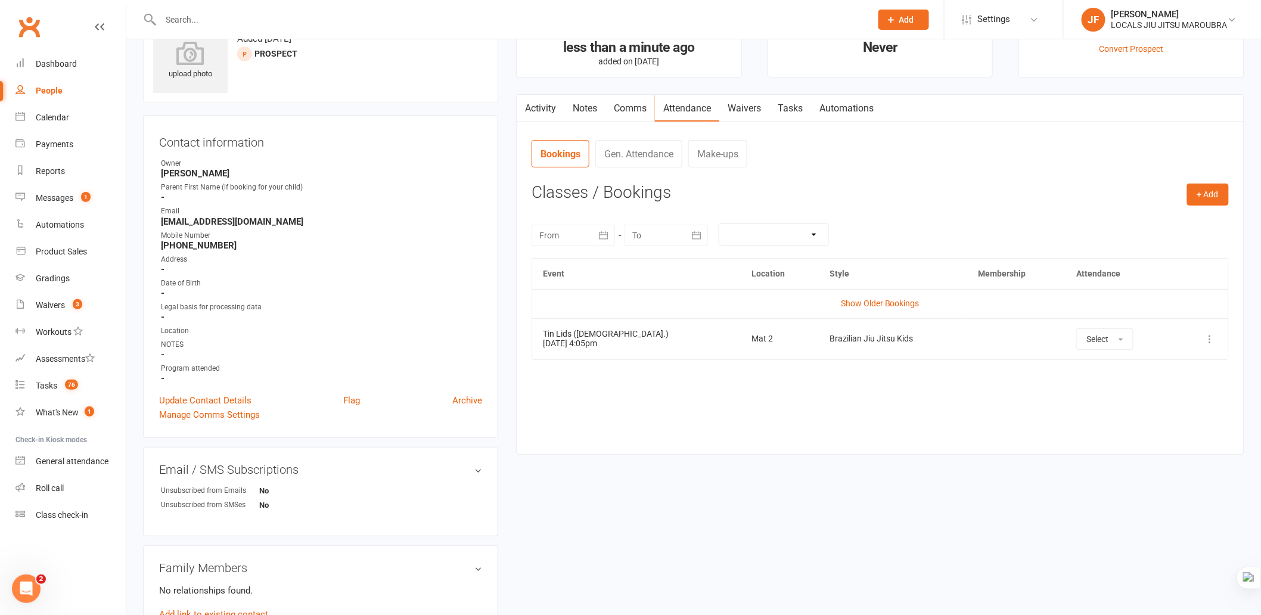
scroll to position [0, 0]
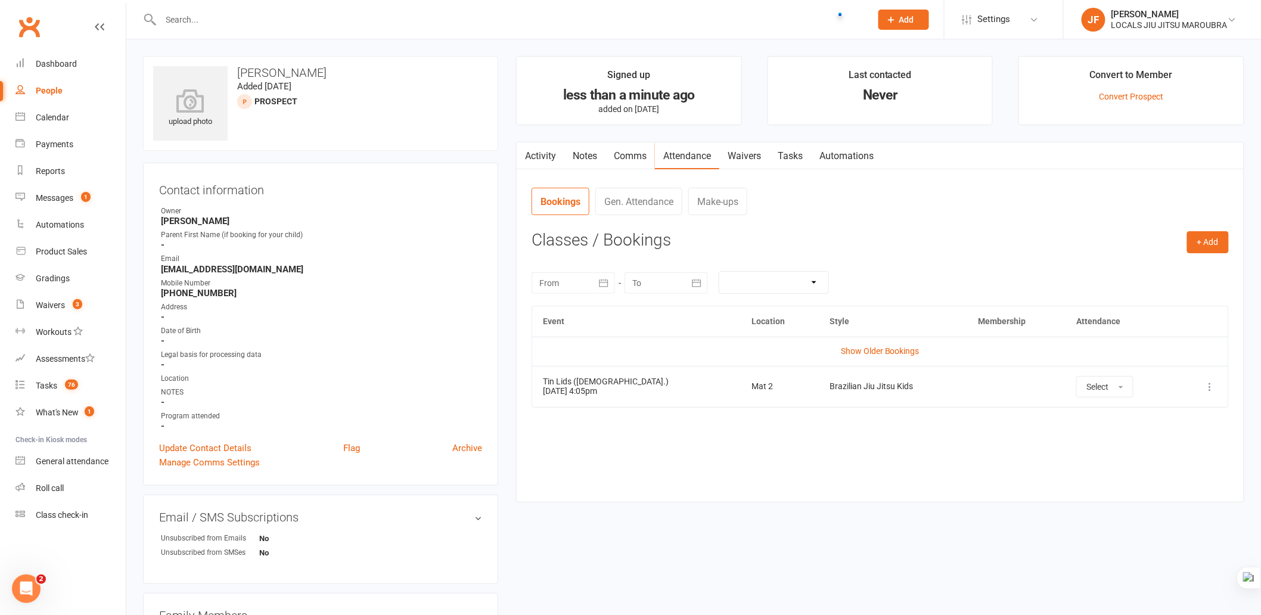
click at [450, 16] on input "text" at bounding box center [509, 19] width 705 height 17
paste input "Hall"
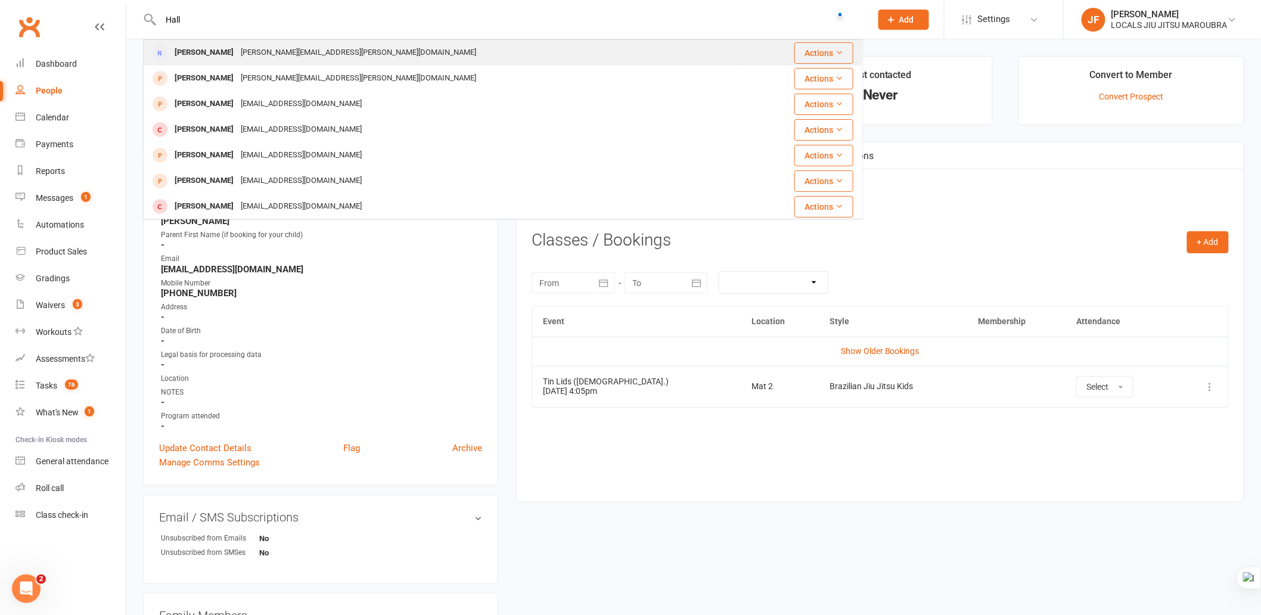
type input "Hall"
click at [382, 49] on div "[PERSON_NAME] [PERSON_NAME][EMAIL_ADDRESS][PERSON_NAME][DOMAIN_NAME]" at bounding box center [442, 53] width 597 height 24
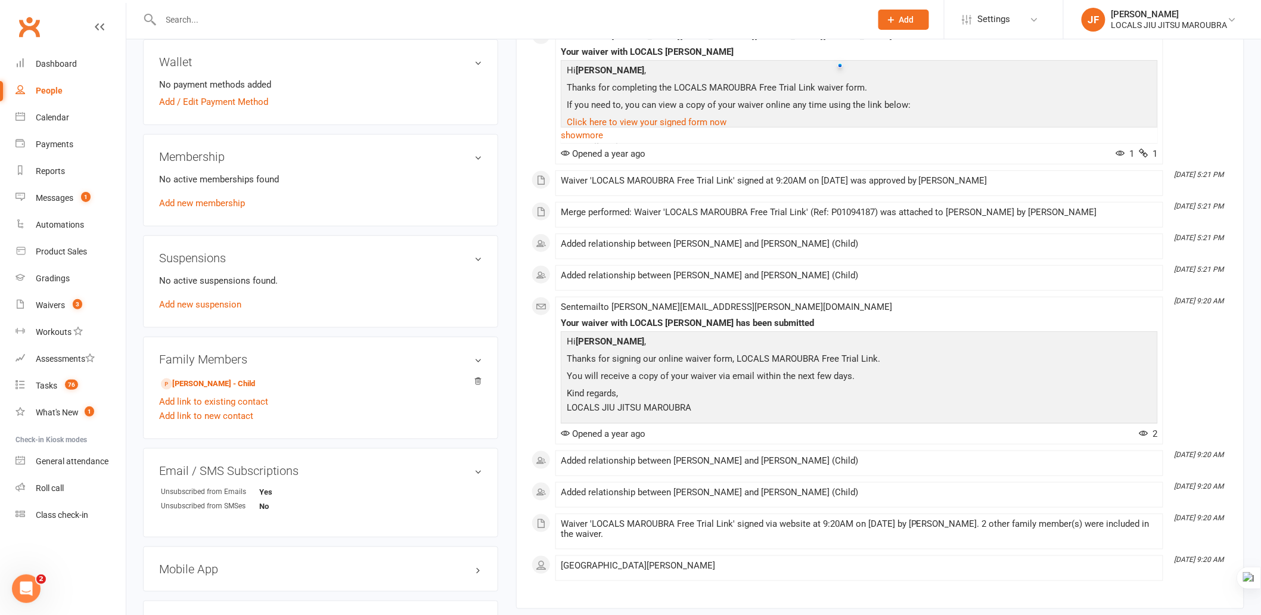
scroll to position [265, 0]
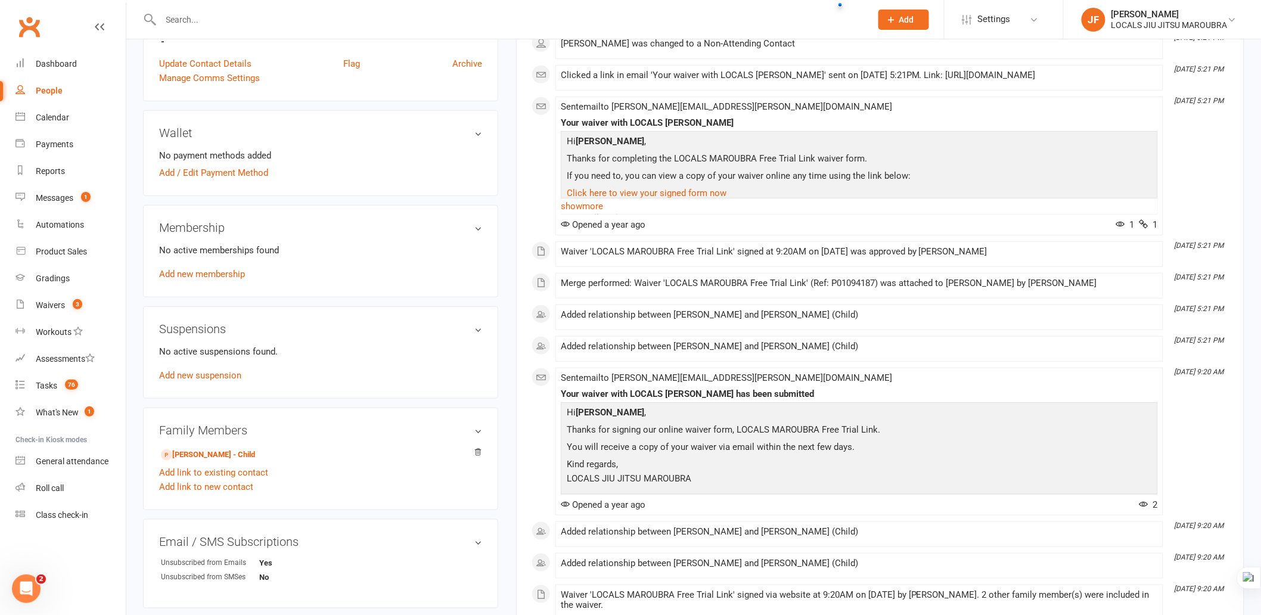
click at [428, 20] on input "text" at bounding box center [509, 19] width 705 height 17
paste input "[PERSON_NAME]"
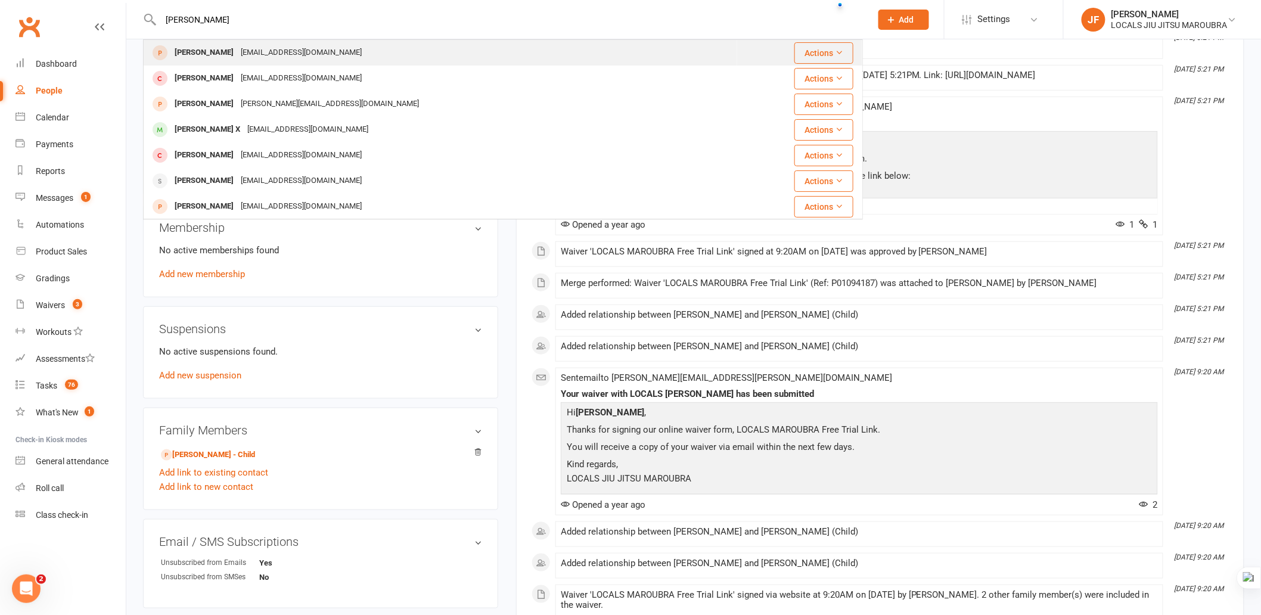
type input "[PERSON_NAME]"
click at [415, 51] on div "[PERSON_NAME] [EMAIL_ADDRESS][DOMAIN_NAME]" at bounding box center [440, 53] width 592 height 24
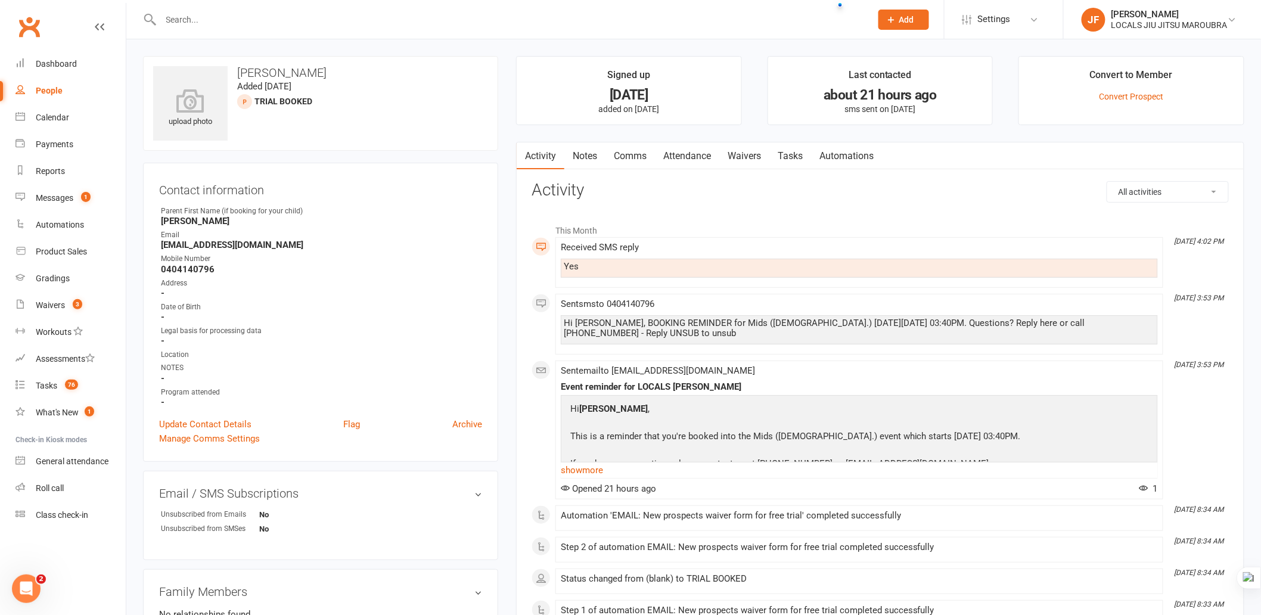
drag, startPoint x: 343, startPoint y: 36, endPoint x: 335, endPoint y: 26, distance: 12.3
click at [342, 34] on div at bounding box center [503, 19] width 720 height 39
click at [335, 26] on input "text" at bounding box center [509, 19] width 705 height 17
paste input "[PERSON_NAME]"
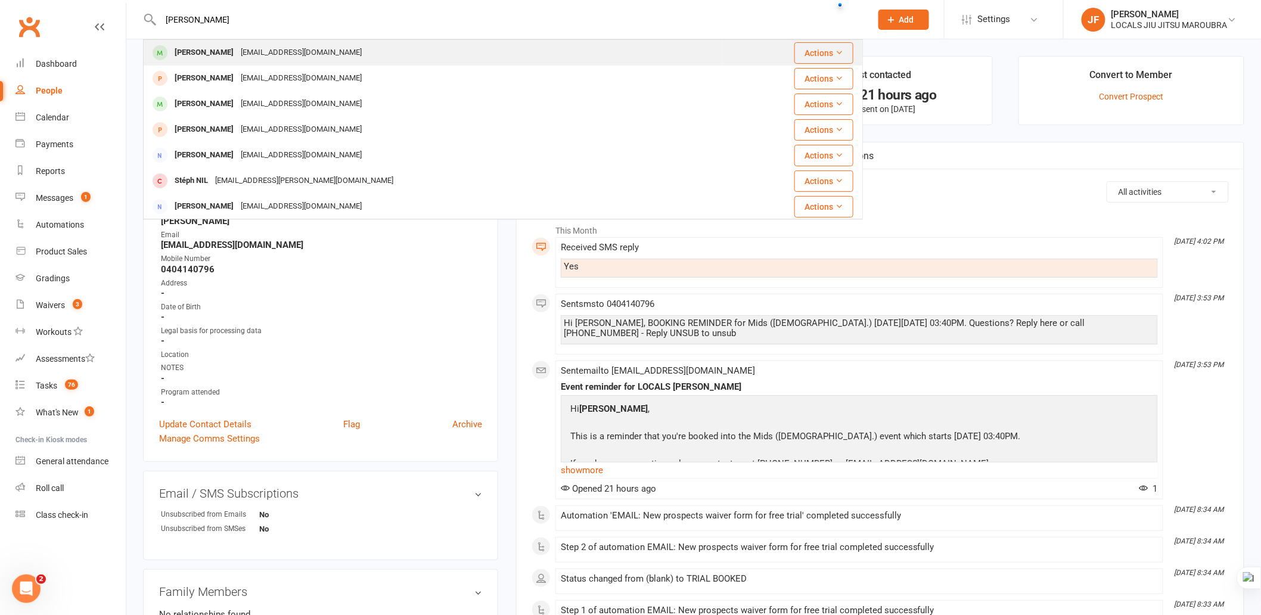
type input "[PERSON_NAME]"
click at [378, 57] on div "[PERSON_NAME] [EMAIL_ADDRESS][DOMAIN_NAME]" at bounding box center [433, 53] width 578 height 24
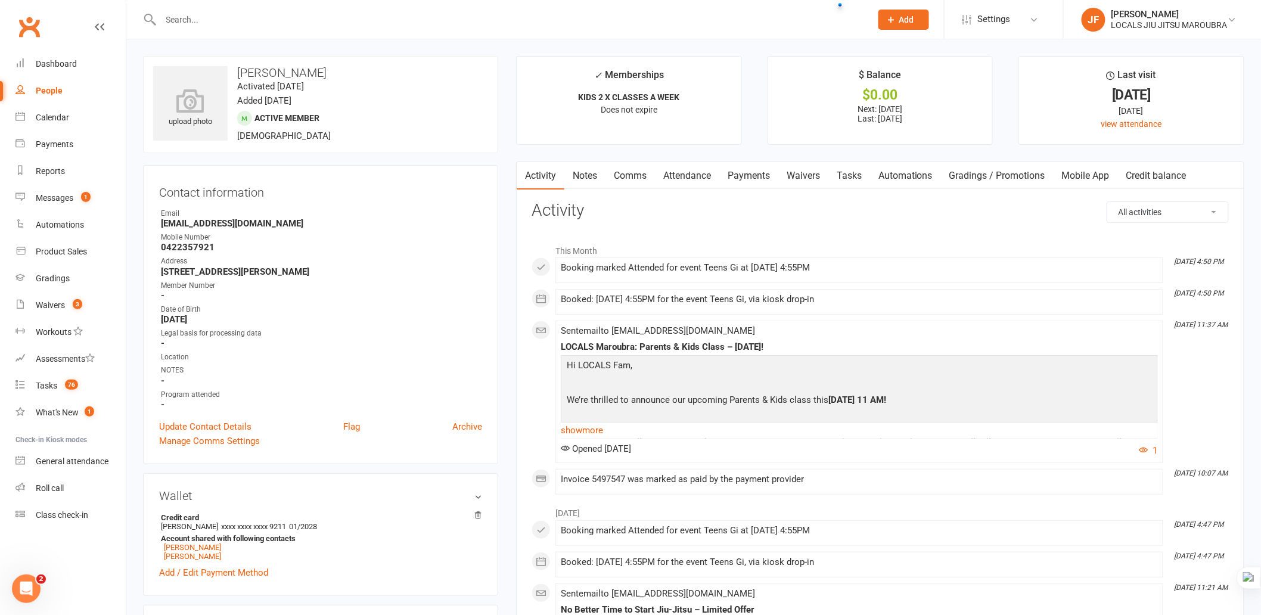
click at [759, 170] on link "Payments" at bounding box center [748, 175] width 59 height 27
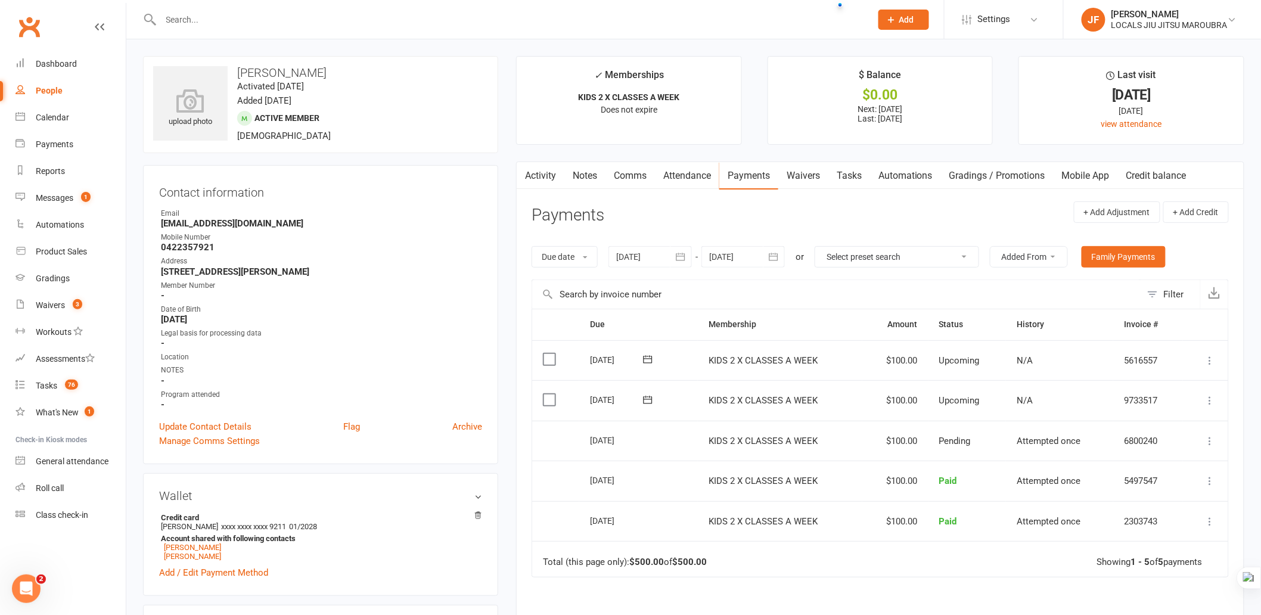
click at [1211, 439] on icon at bounding box center [1210, 441] width 12 height 12
click at [1210, 397] on icon at bounding box center [1210, 400] width 12 height 12
click at [1210, 396] on icon at bounding box center [1210, 400] width 12 height 12
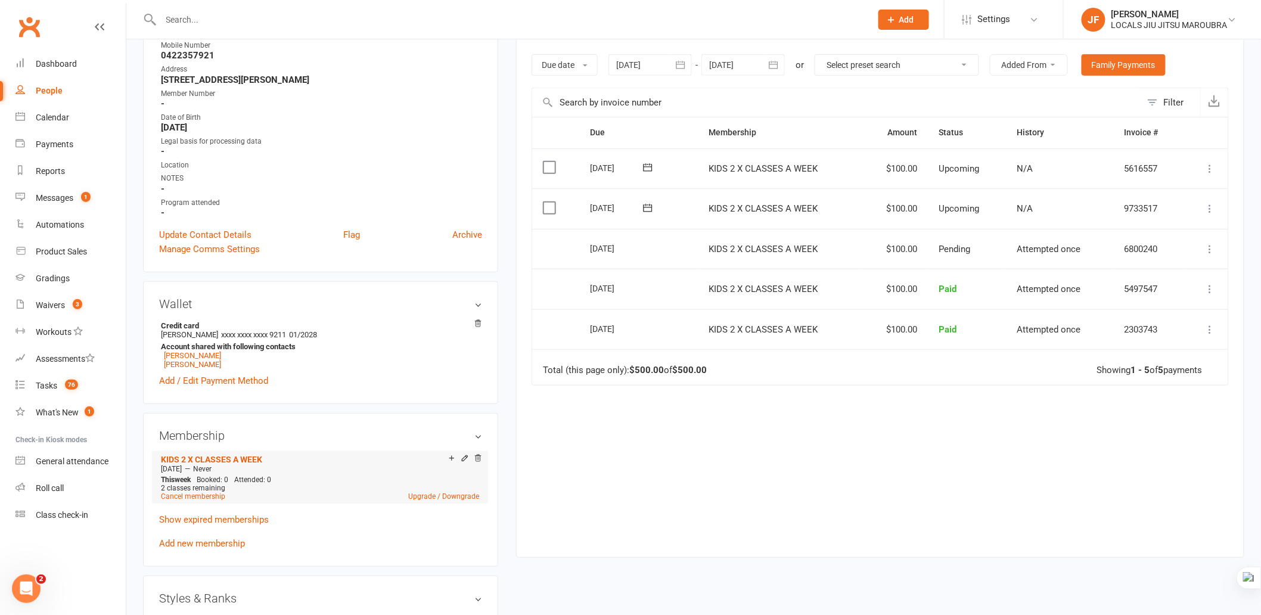
scroll to position [265, 0]
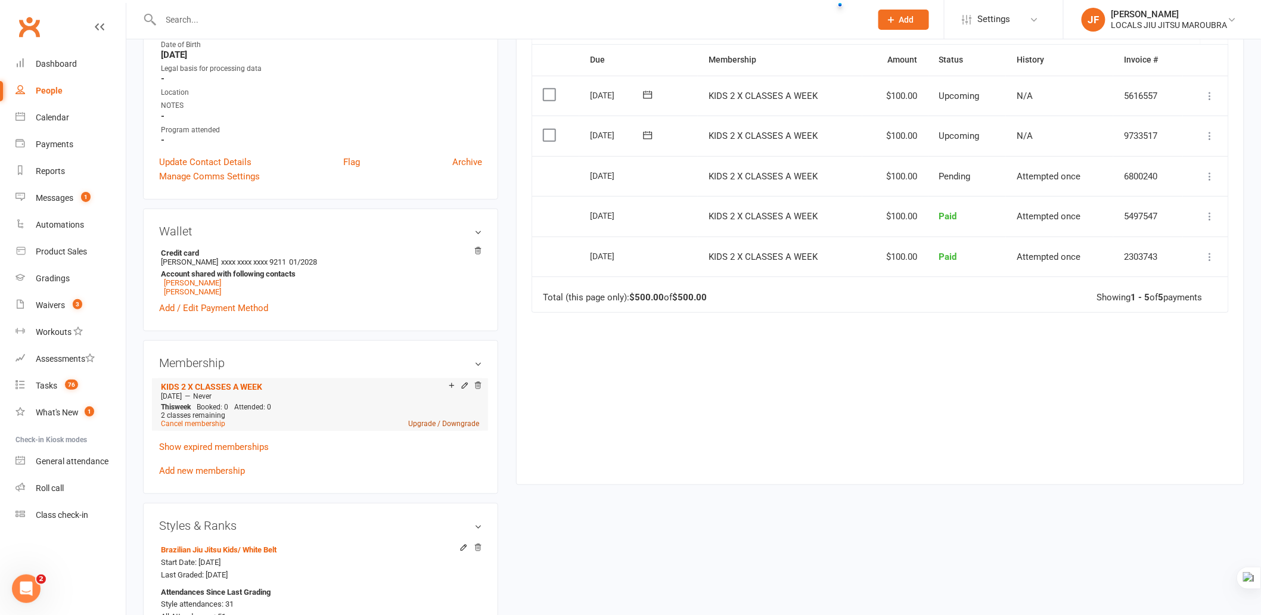
click at [429, 423] on link "Upgrade / Downgrade" at bounding box center [443, 423] width 71 height 8
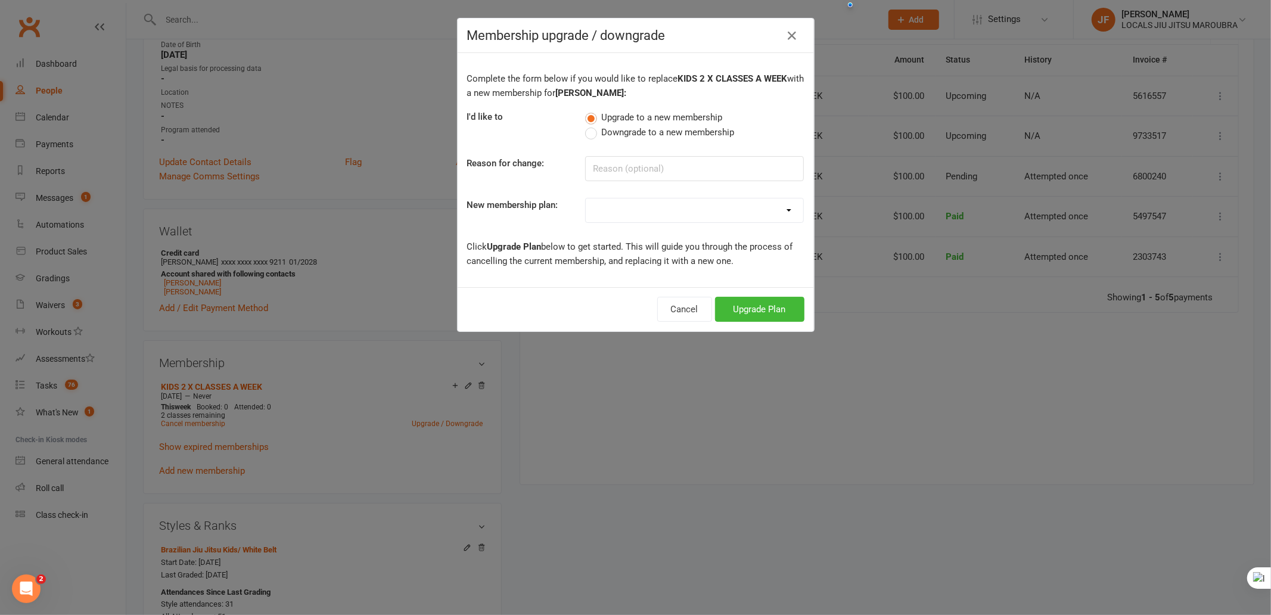
click at [586, 137] on label "Downgrade to a new membership" at bounding box center [659, 132] width 149 height 14
click at [586, 125] on input "Downgrade to a new membership" at bounding box center [589, 125] width 8 height 0
click at [642, 166] on input at bounding box center [694, 168] width 219 height 25
type input "d"
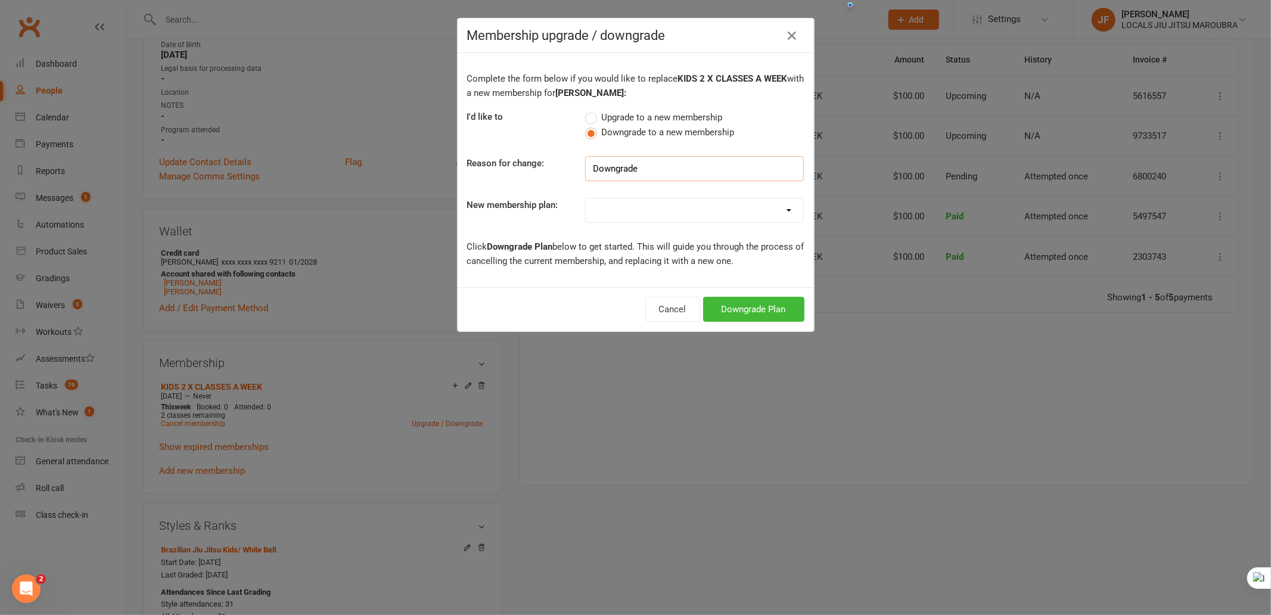
click at [672, 176] on input "Downgrade" at bounding box center [694, 168] width 219 height 25
type input "Downgrade"
click at [689, 210] on select "ADULTS UNLIMITED ADULTS 2 X CLASSES A WEEK ADULTS STUDENT KIDS 1 X WEEK KIDS 1 …" at bounding box center [694, 210] width 217 height 24
select select "3"
click at [586, 198] on select "ADULTS UNLIMITED ADULTS 2 X CLASSES A WEEK ADULTS STUDENT KIDS 1 X WEEK KIDS 1 …" at bounding box center [694, 210] width 217 height 24
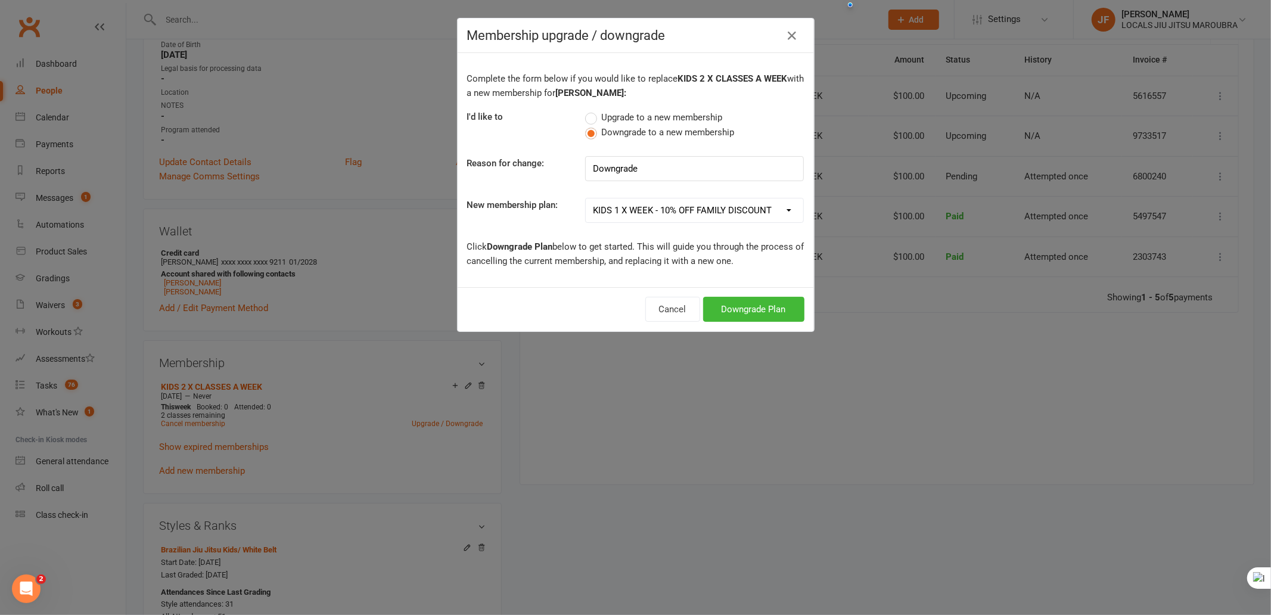
click at [573, 298] on div "Cancel Downgrade Plan" at bounding box center [636, 309] width 356 height 44
click at [766, 312] on button "Downgrade Plan" at bounding box center [753, 309] width 101 height 25
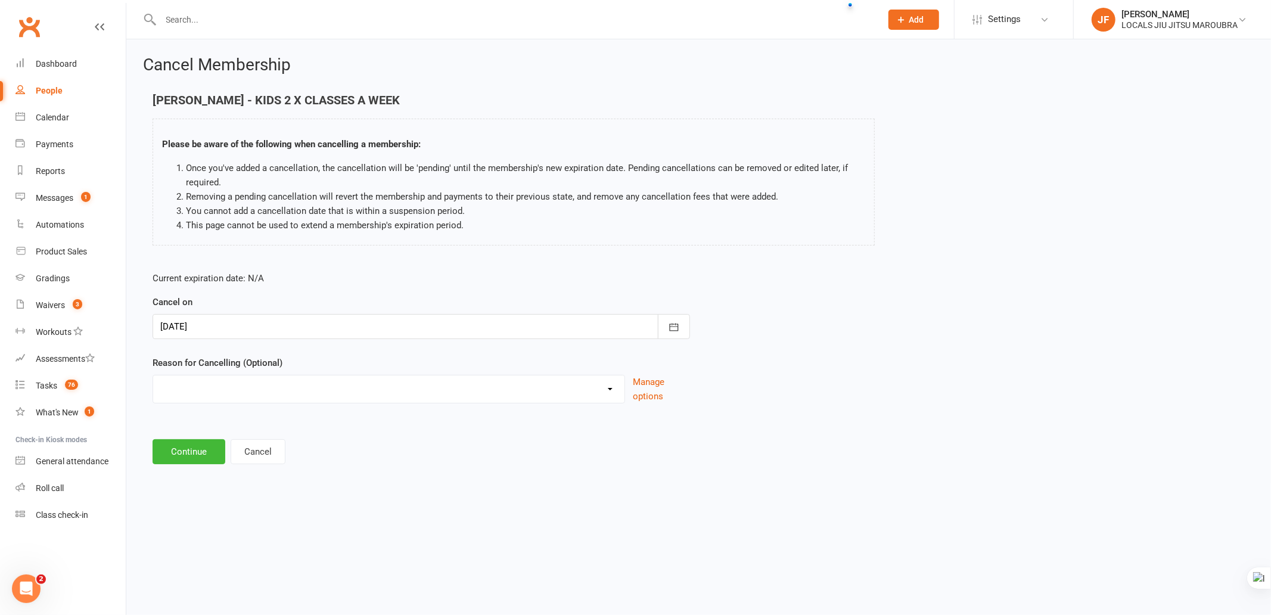
click at [460, 389] on select "Downgrade Financial Holiday Injury Lost motivation Relocation Schedule school c…" at bounding box center [388, 387] width 471 height 24
select select "0"
click at [153, 375] on select "Downgrade Financial Holiday Injury Lost motivation Relocation Schedule school c…" at bounding box center [388, 387] width 471 height 24
drag, startPoint x: 192, startPoint y: 454, endPoint x: 199, endPoint y: 449, distance: 8.6
click at [191, 453] on button "Continue" at bounding box center [189, 451] width 73 height 25
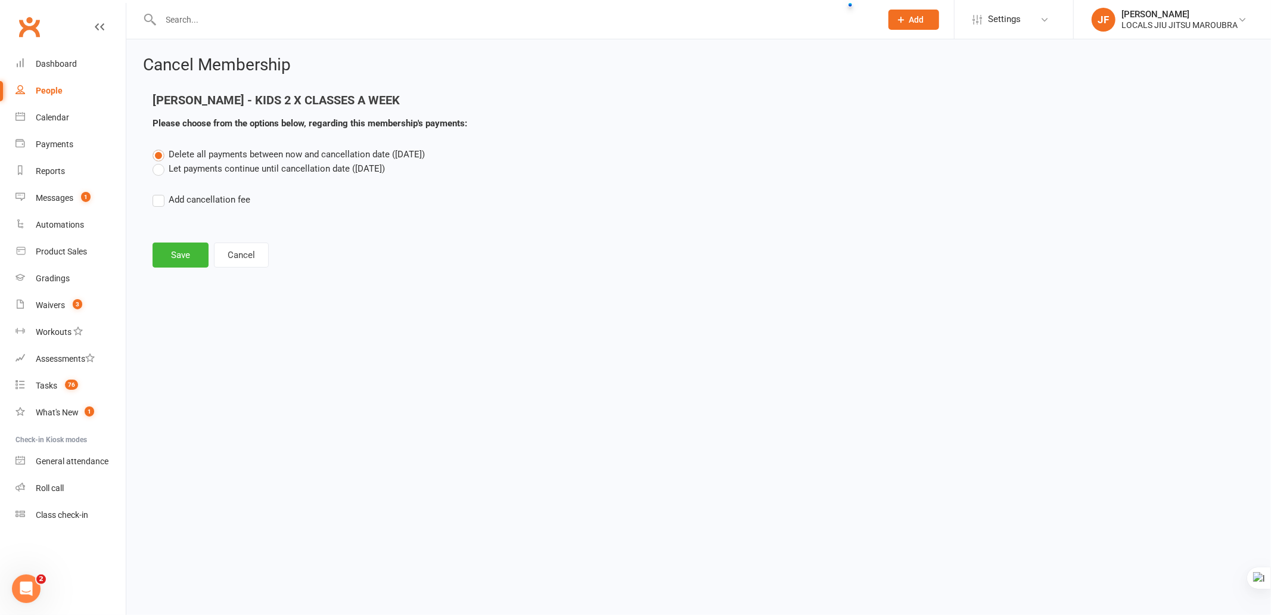
click at [216, 170] on label "Let payments continue until cancellation date ([DATE])" at bounding box center [269, 168] width 232 height 14
click at [160, 161] on input "Let payments continue until cancellation date ([DATE])" at bounding box center [157, 161] width 8 height 0
click at [182, 252] on button "Save" at bounding box center [181, 255] width 56 height 25
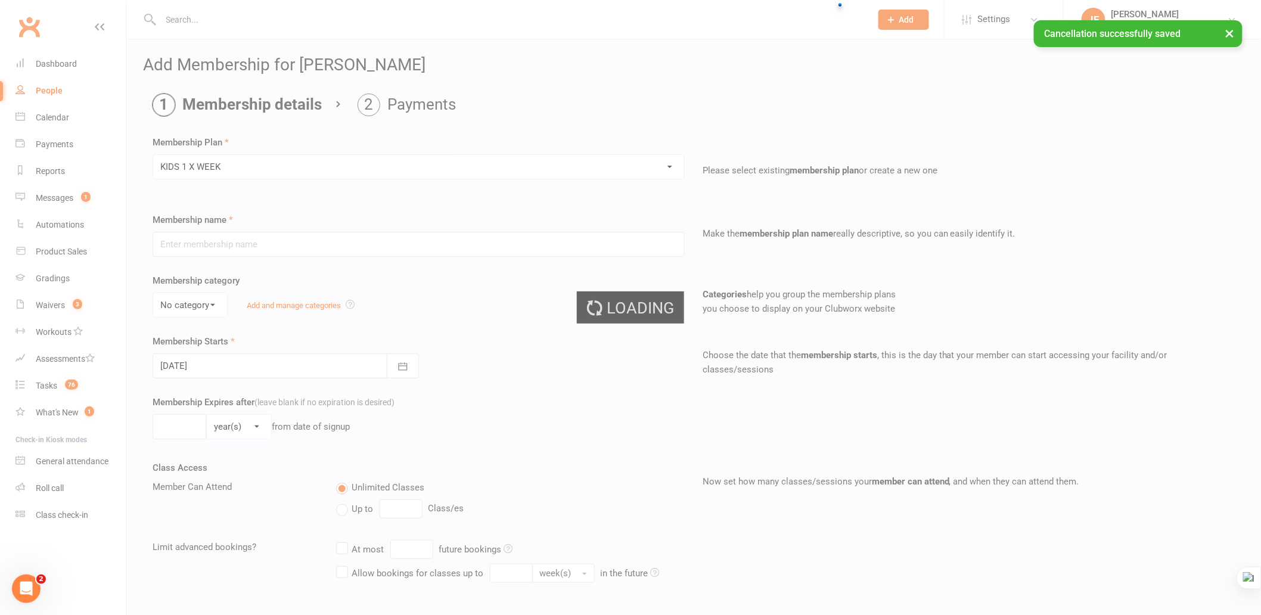
type input "KIDS 1 X WEEK"
select select "1"
type input "0"
type input "1"
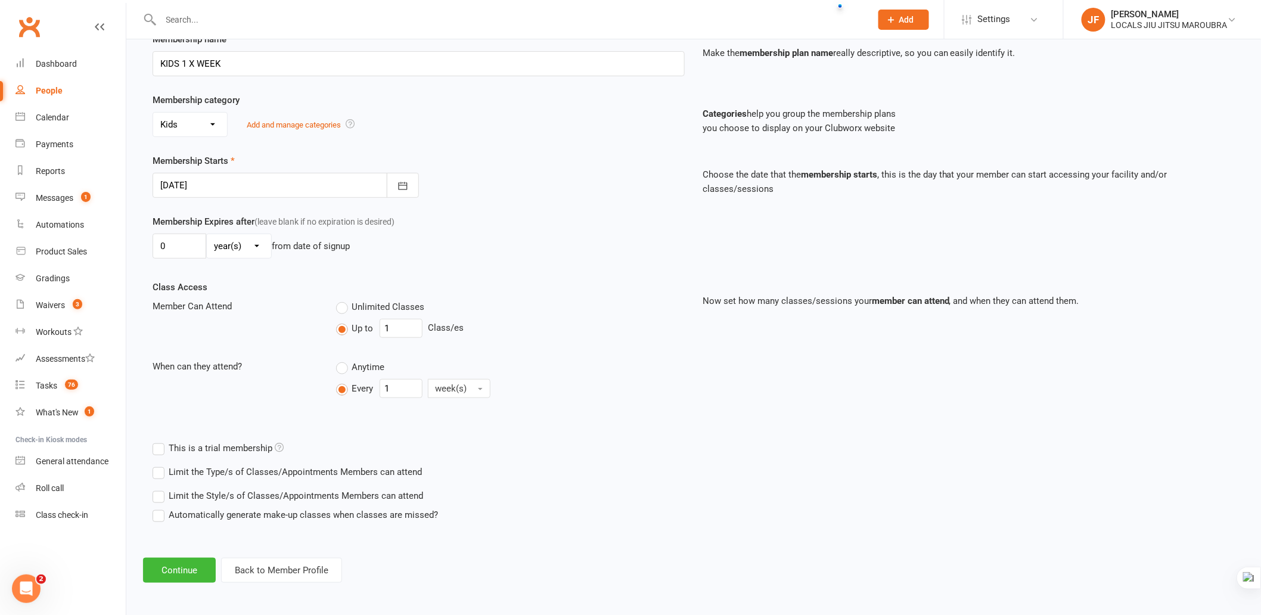
scroll to position [182, 0]
click at [185, 564] on button "Continue" at bounding box center [179, 569] width 73 height 25
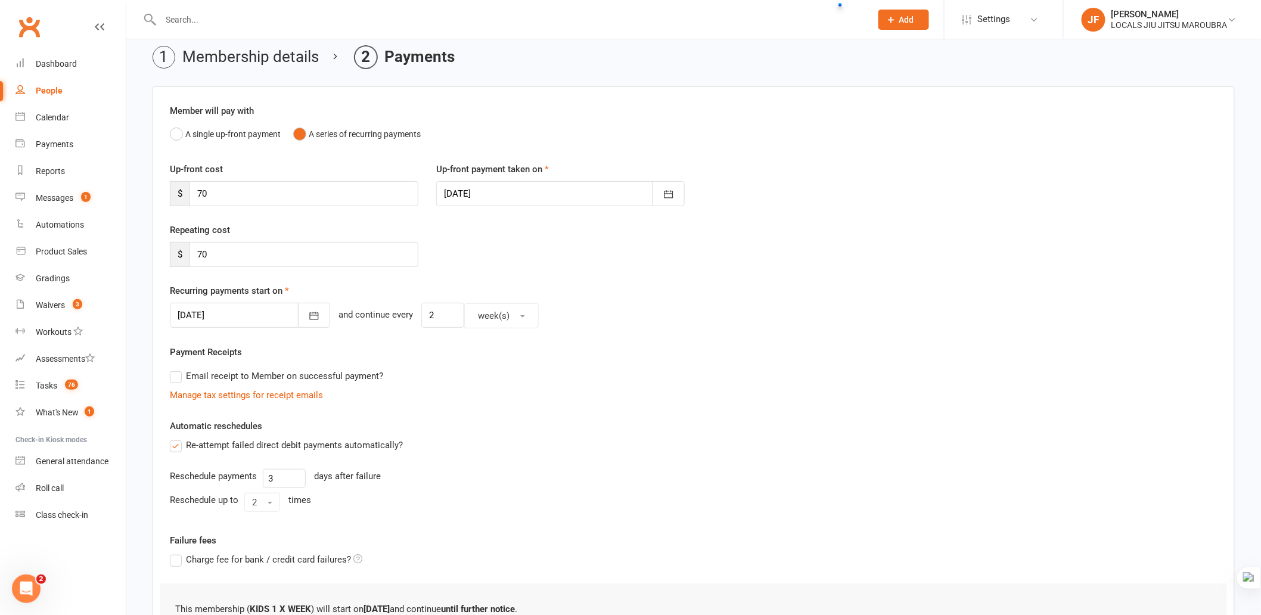
scroll to position [66, 0]
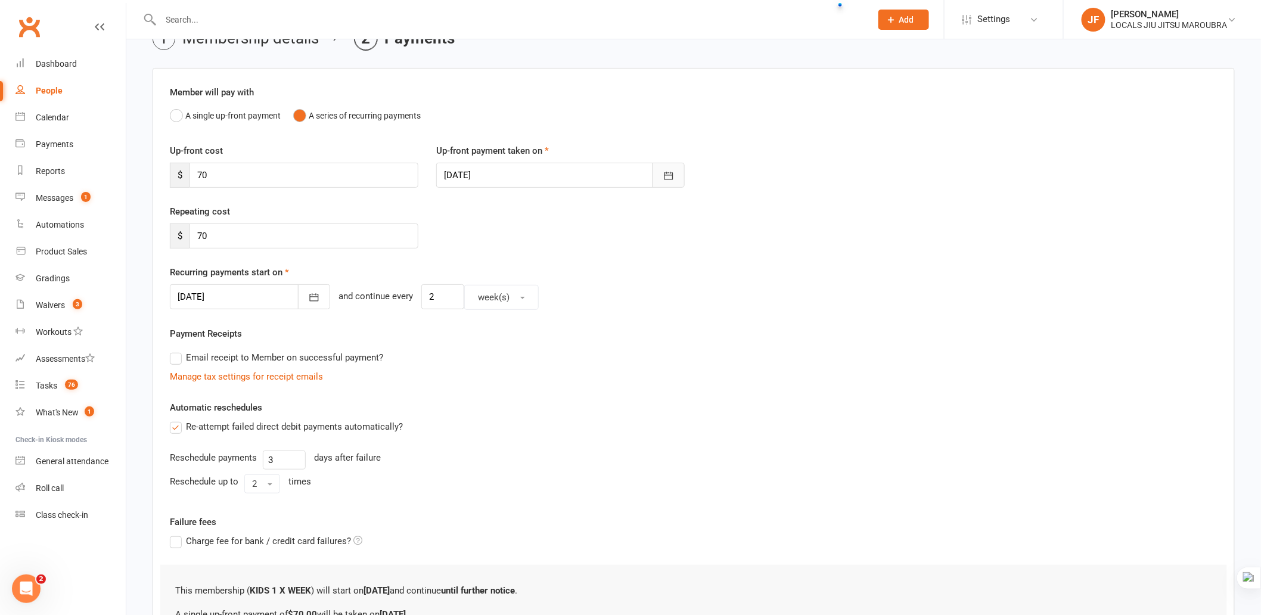
click at [669, 176] on icon "button" at bounding box center [669, 176] width 12 height 12
click at [513, 337] on span "29" at bounding box center [511, 342] width 10 height 10
type input "[DATE]"
click at [710, 299] on div "[DATE] [DATE] Sun Mon Tue Wed Thu Fri Sat 36 31 01 02 03 04 05 06 37 07 08 09 1…" at bounding box center [694, 297] width 1048 height 26
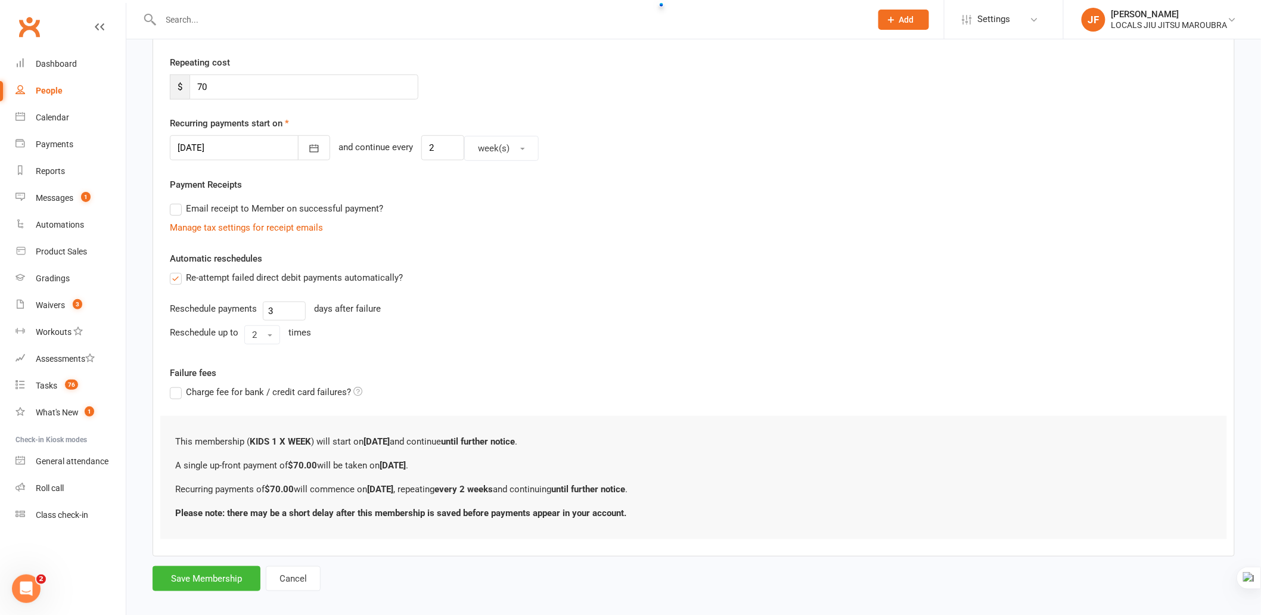
scroll to position [228, 0]
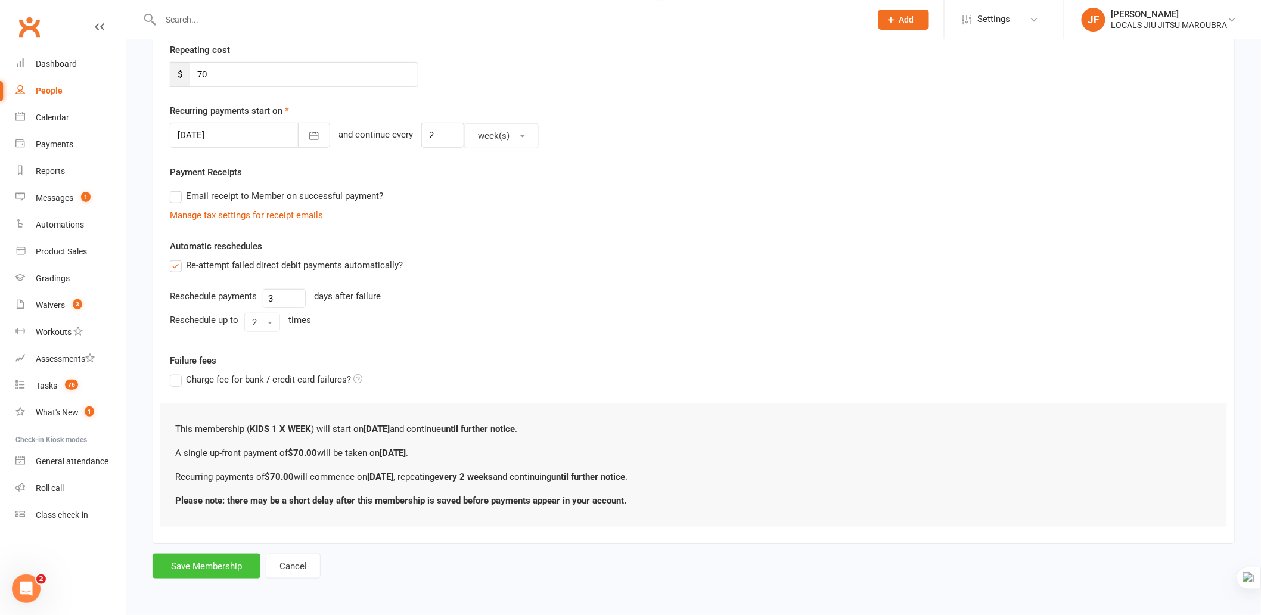
drag, startPoint x: 222, startPoint y: 567, endPoint x: 648, endPoint y: 472, distance: 436.4
click at [222, 567] on button "Save Membership" at bounding box center [207, 566] width 108 height 25
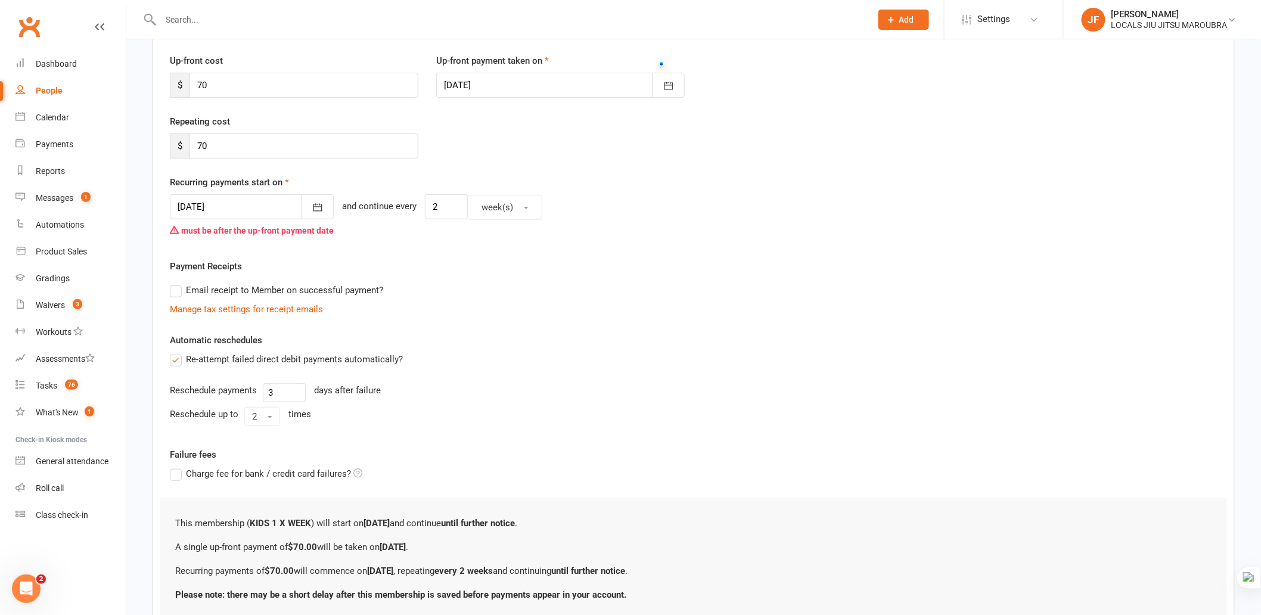
scroll to position [117, 0]
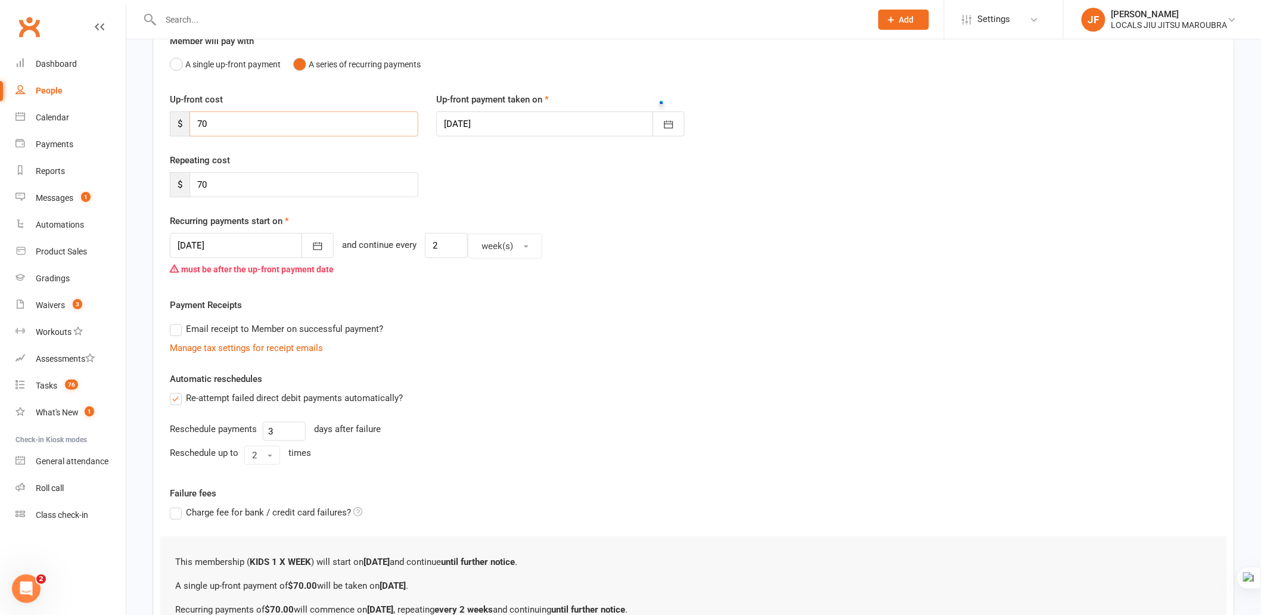
drag, startPoint x: 219, startPoint y: 121, endPoint x: 193, endPoint y: 120, distance: 26.2
click at [193, 120] on input "70" at bounding box center [303, 123] width 229 height 25
type input "0"
click at [663, 127] on icon "button" at bounding box center [669, 125] width 12 height 12
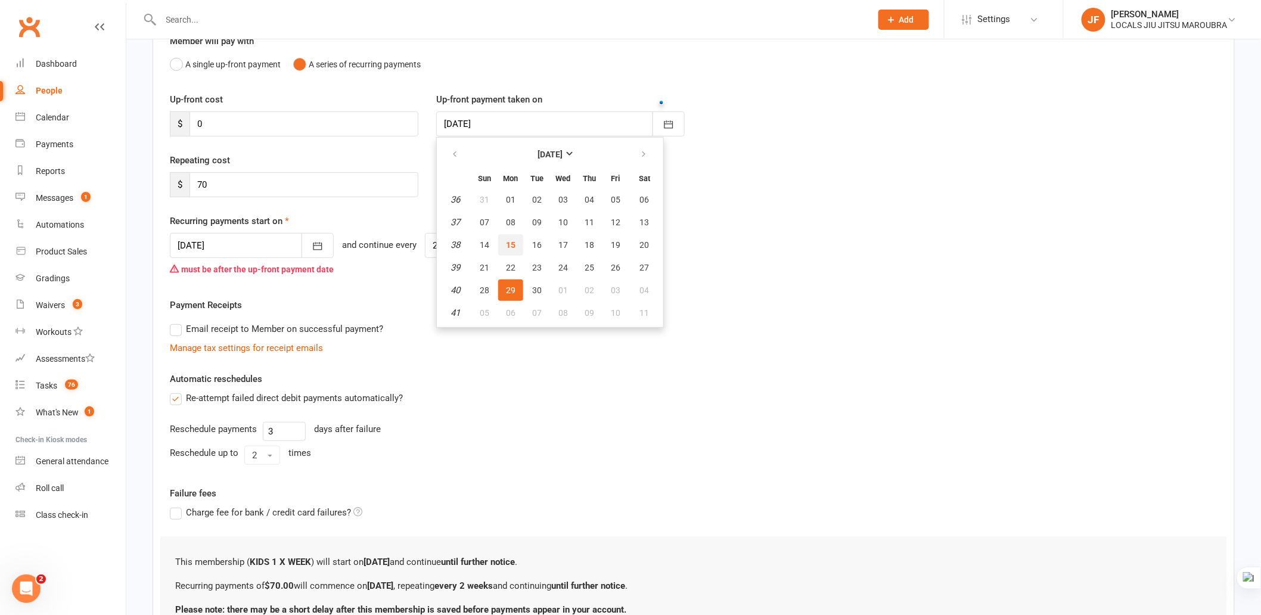
click at [515, 244] on button "15" at bounding box center [510, 244] width 25 height 21
type input "[DATE]"
click at [734, 237] on div "[DATE] [DATE] Sun Mon Tue Wed Thu Fri Sat 36 31 01 02 03 04 05 06 37 07 08 09 1…" at bounding box center [694, 257] width 1048 height 48
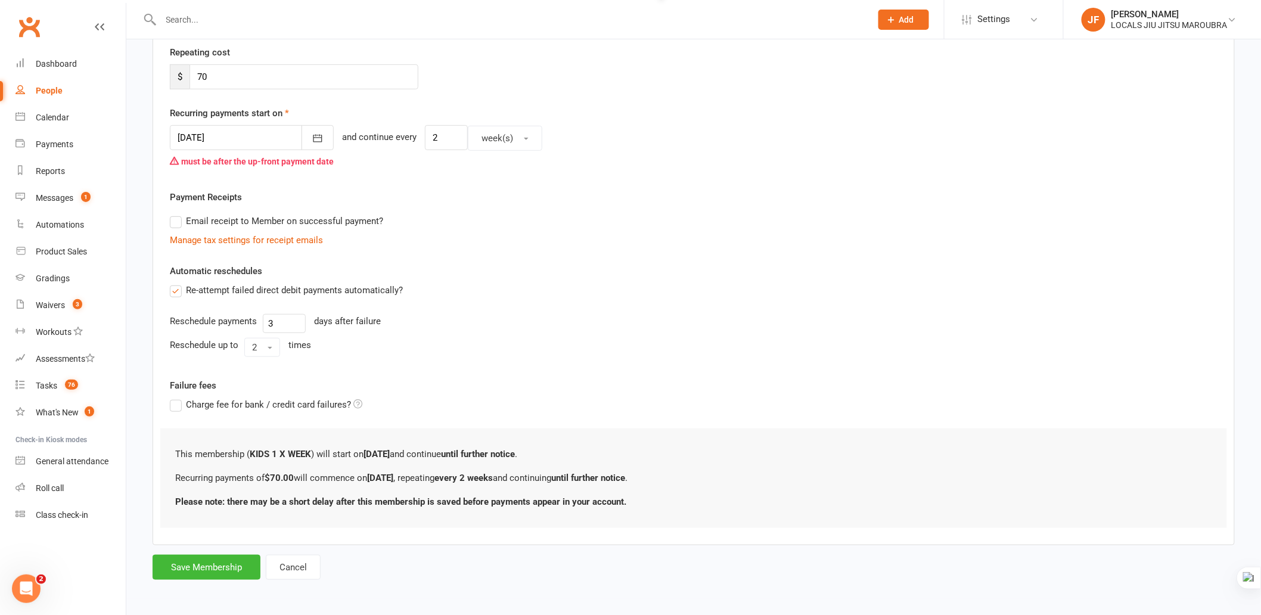
scroll to position [226, 0]
click at [204, 571] on button "Save Membership" at bounding box center [207, 566] width 108 height 25
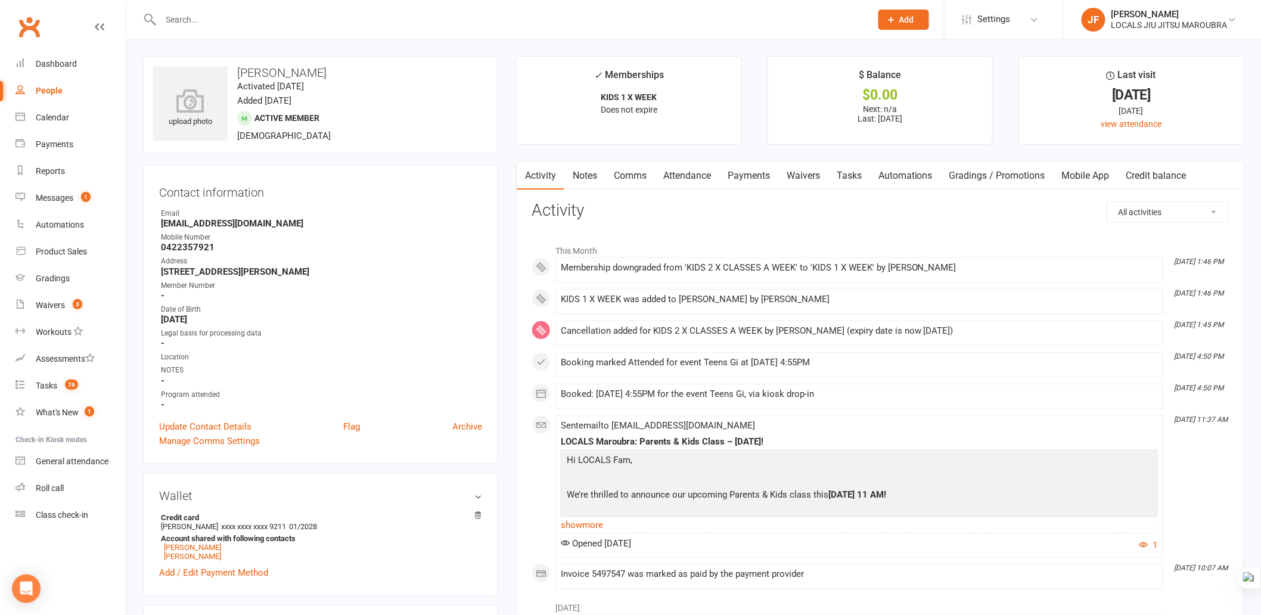
click at [763, 176] on link "Payments" at bounding box center [748, 175] width 59 height 27
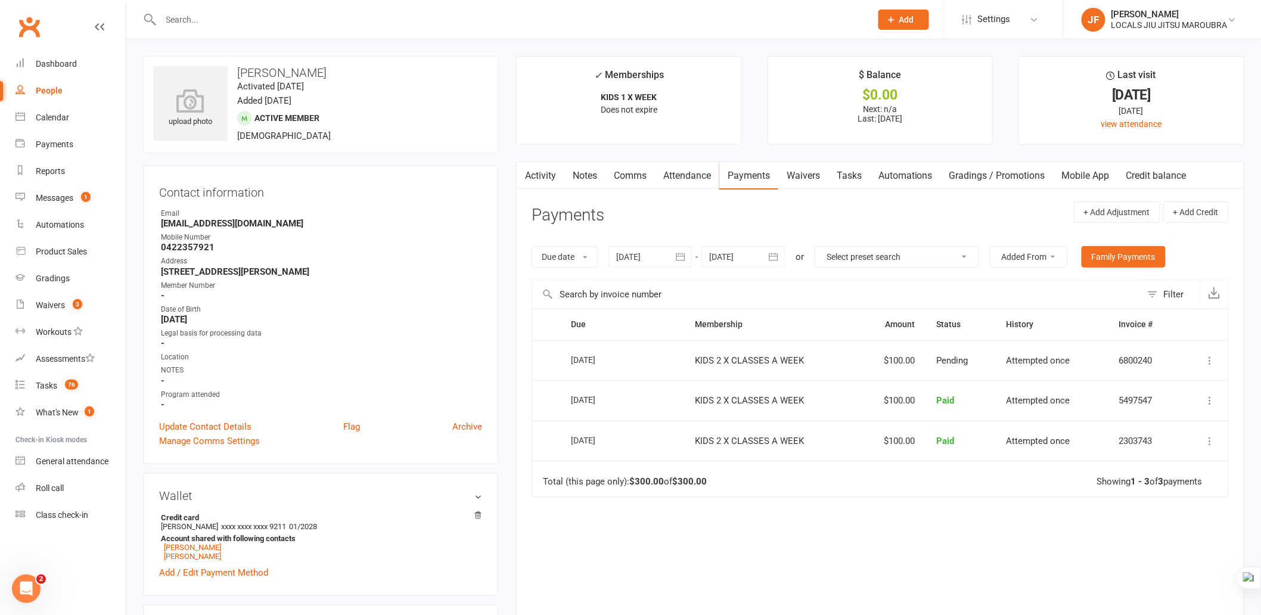
click at [847, 512] on div "Due Contact Membership Amount Status History Invoice # Select this 15 Sep 2025 …" at bounding box center [880, 479] width 697 height 341
click at [777, 259] on icon "button" at bounding box center [773, 257] width 12 height 12
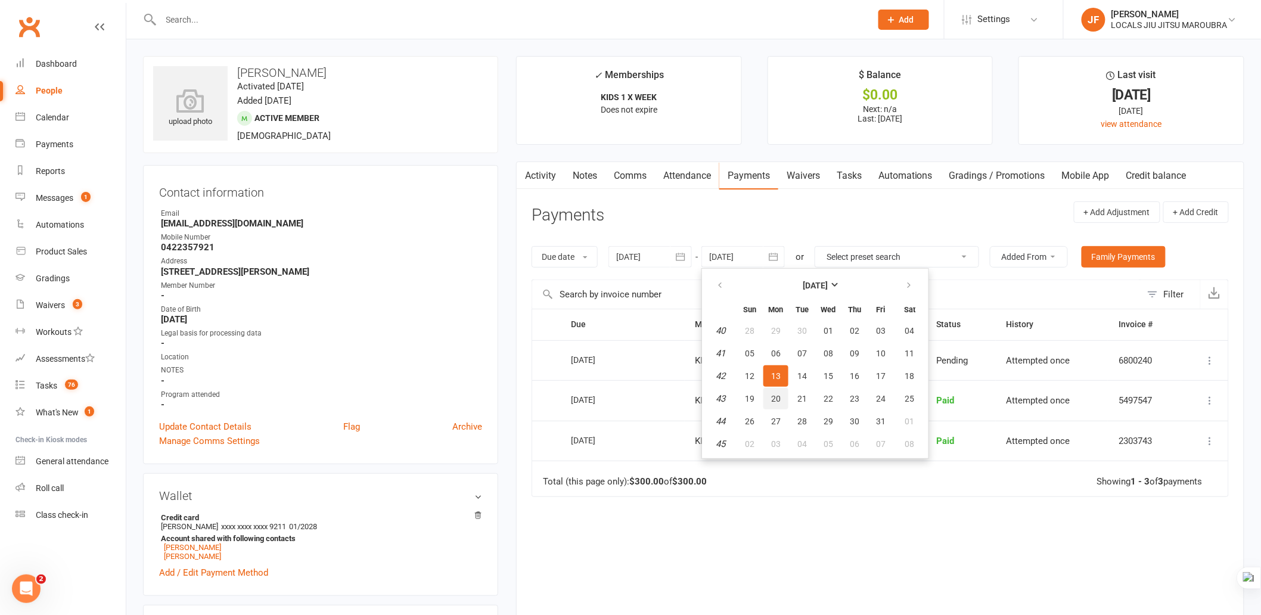
click at [773, 395] on span "20" at bounding box center [776, 399] width 10 height 10
type input "20 Oct 2025"
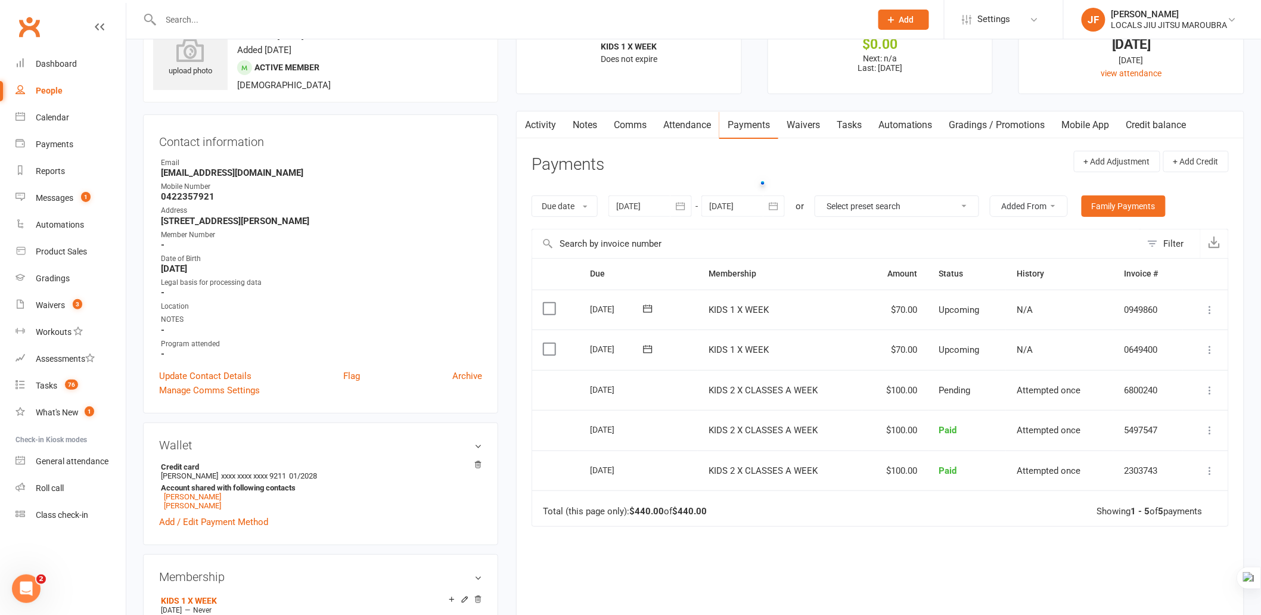
scroll to position [132, 0]
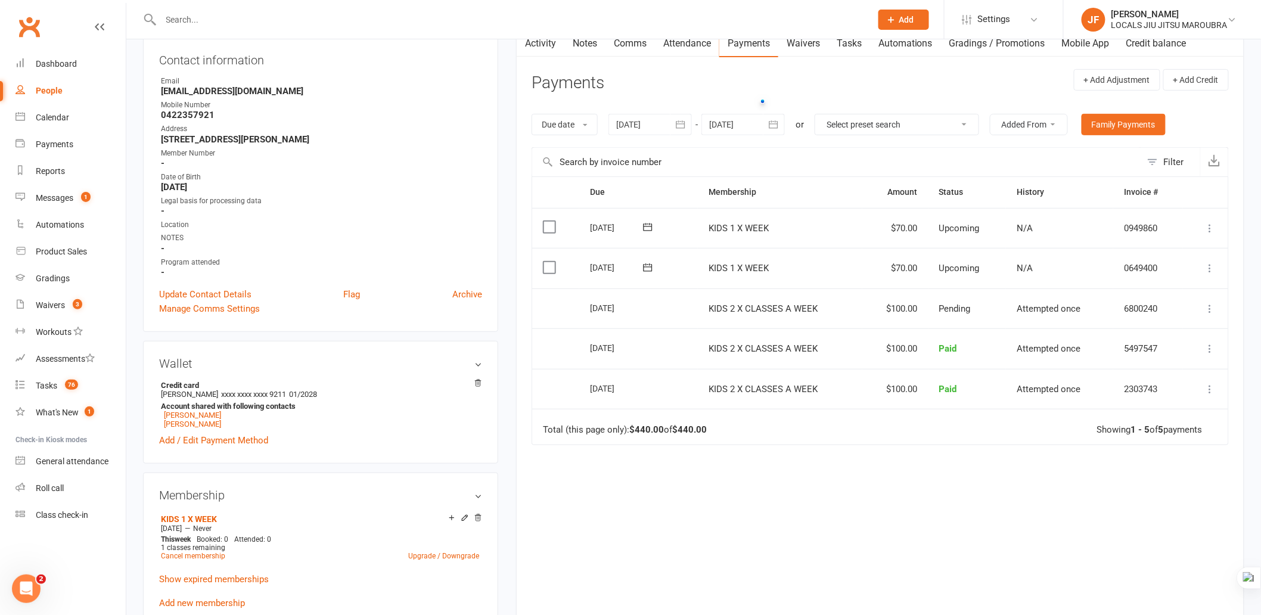
click at [897, 526] on div "Due Contact Membership Amount Status History Invoice # Select this 13 Oct 2025 …" at bounding box center [880, 387] width 697 height 422
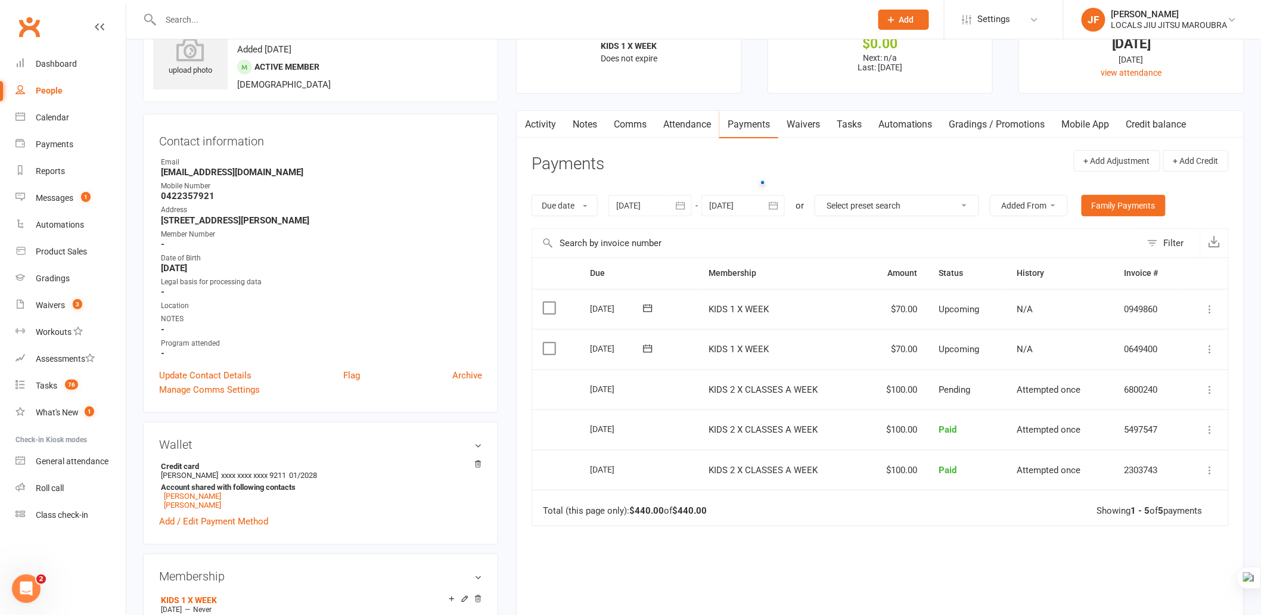
scroll to position [0, 0]
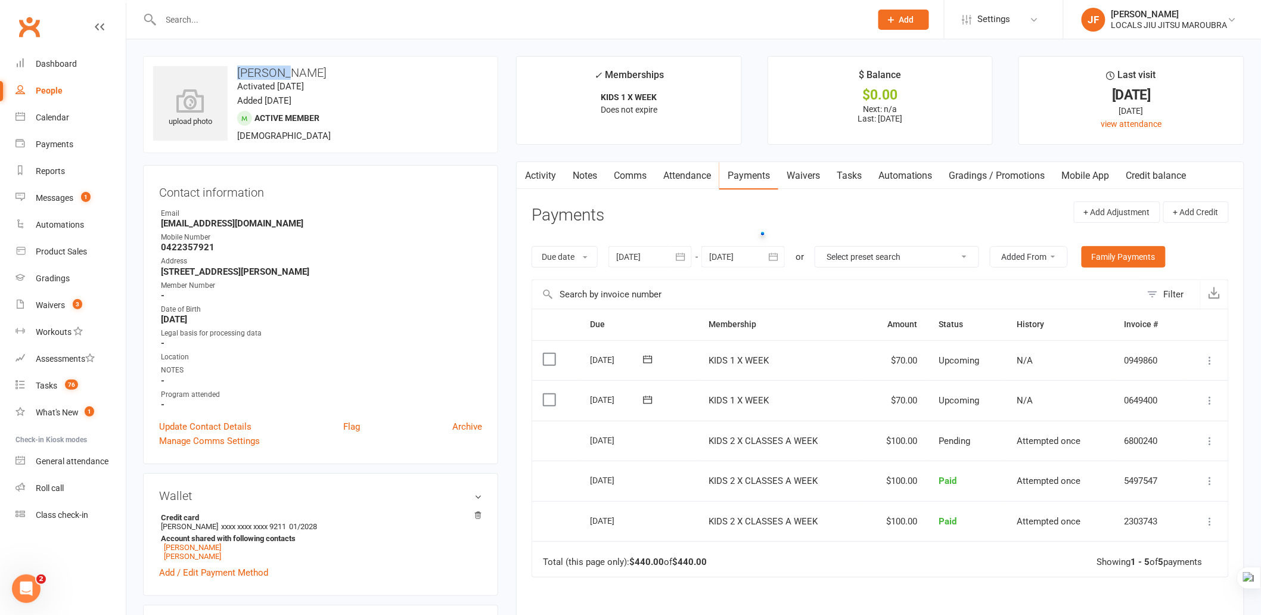
drag, startPoint x: 240, startPoint y: 70, endPoint x: 286, endPoint y: 69, distance: 46.5
click at [286, 69] on h3 "[PERSON_NAME]" at bounding box center [320, 72] width 335 height 13
copy h3 "Stephane"
click at [346, 31] on div at bounding box center [503, 19] width 720 height 39
click at [343, 26] on input "text" at bounding box center [509, 19] width 705 height 17
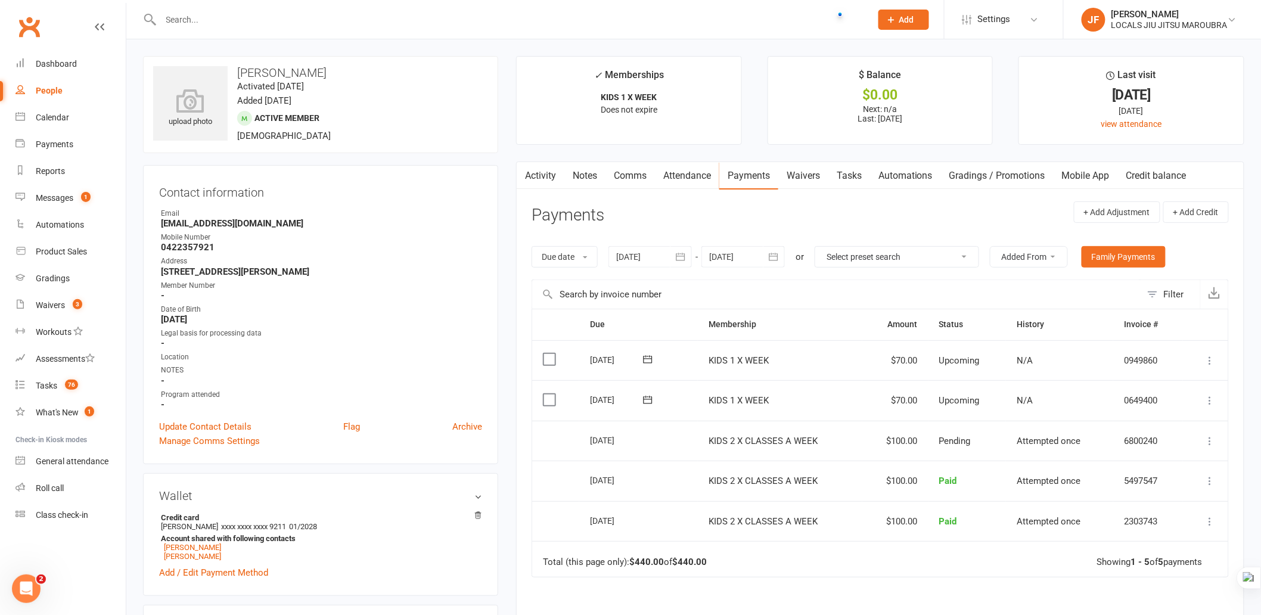
paste input "Beca Arwel"
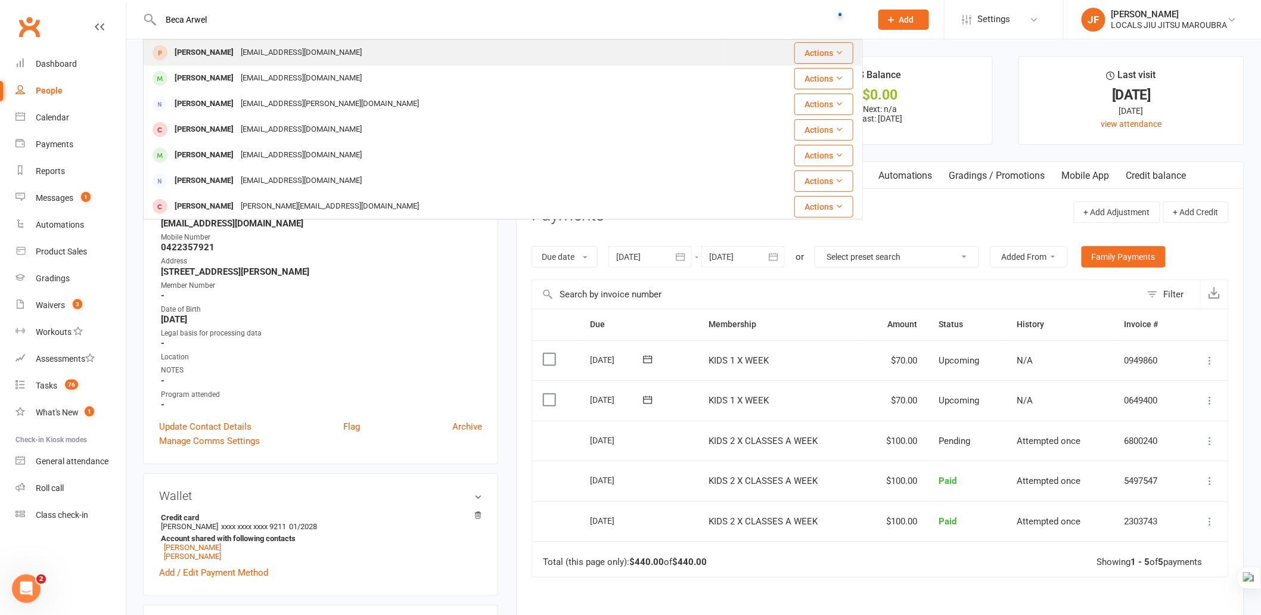
type input "Beca Arwel"
click at [337, 54] on div "Beca Arwel-Lewis rhodriwyn@gmail.com" at bounding box center [433, 53] width 579 height 24
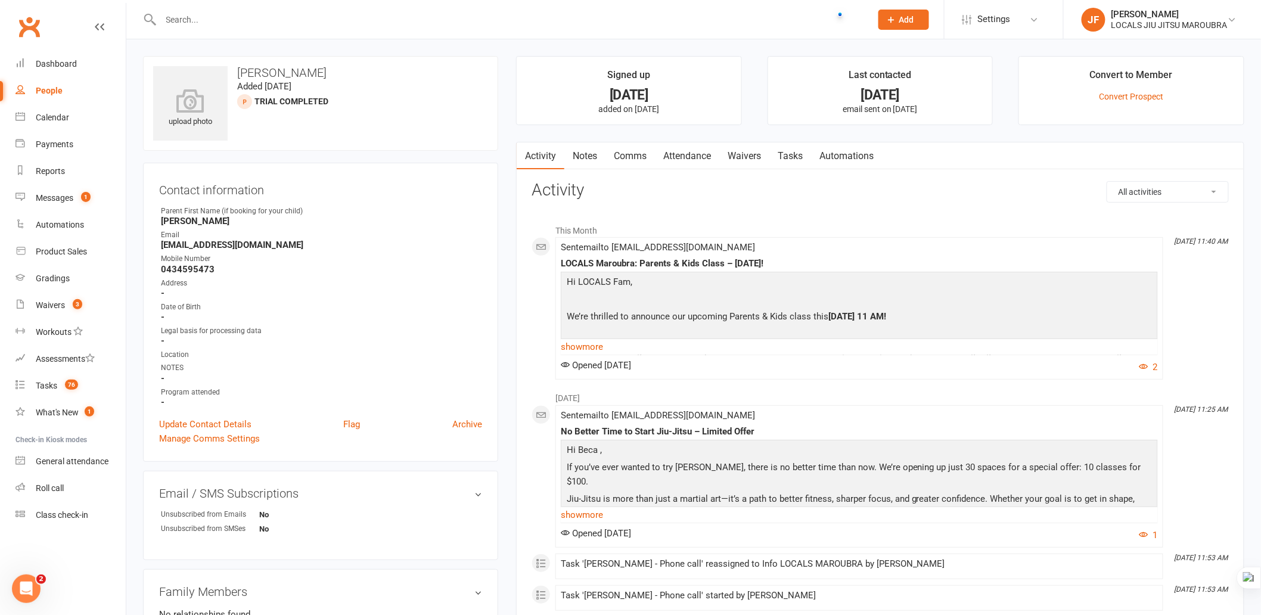
click at [630, 153] on link "Comms" at bounding box center [629, 155] width 49 height 27
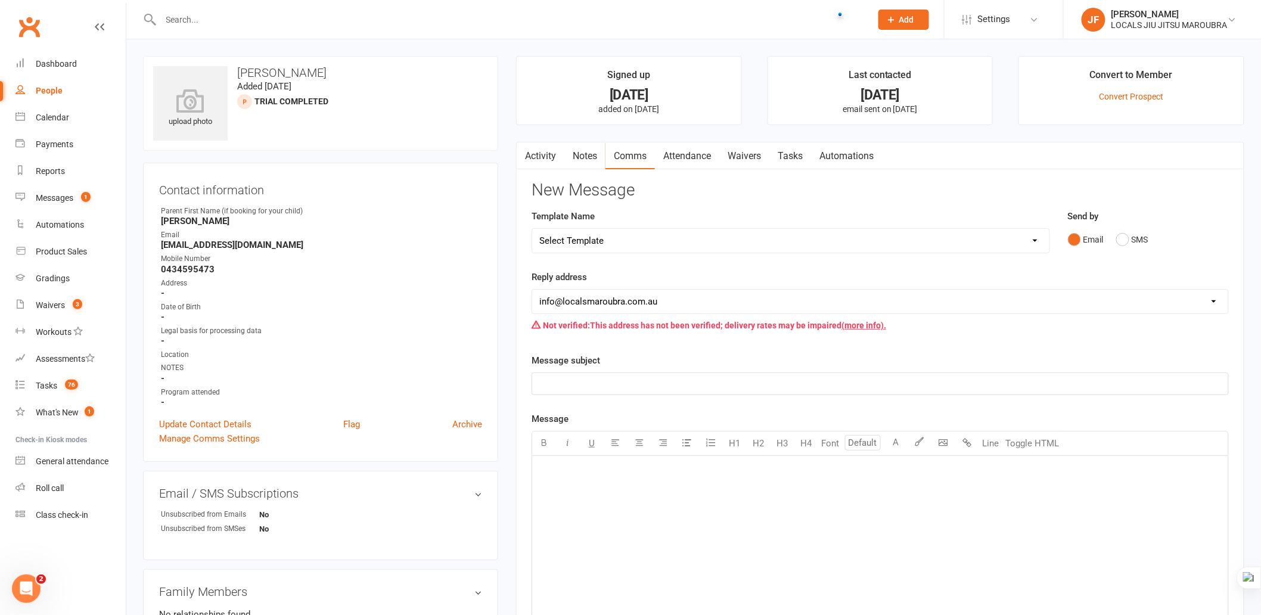
click at [535, 157] on link "Activity" at bounding box center [541, 155] width 48 height 27
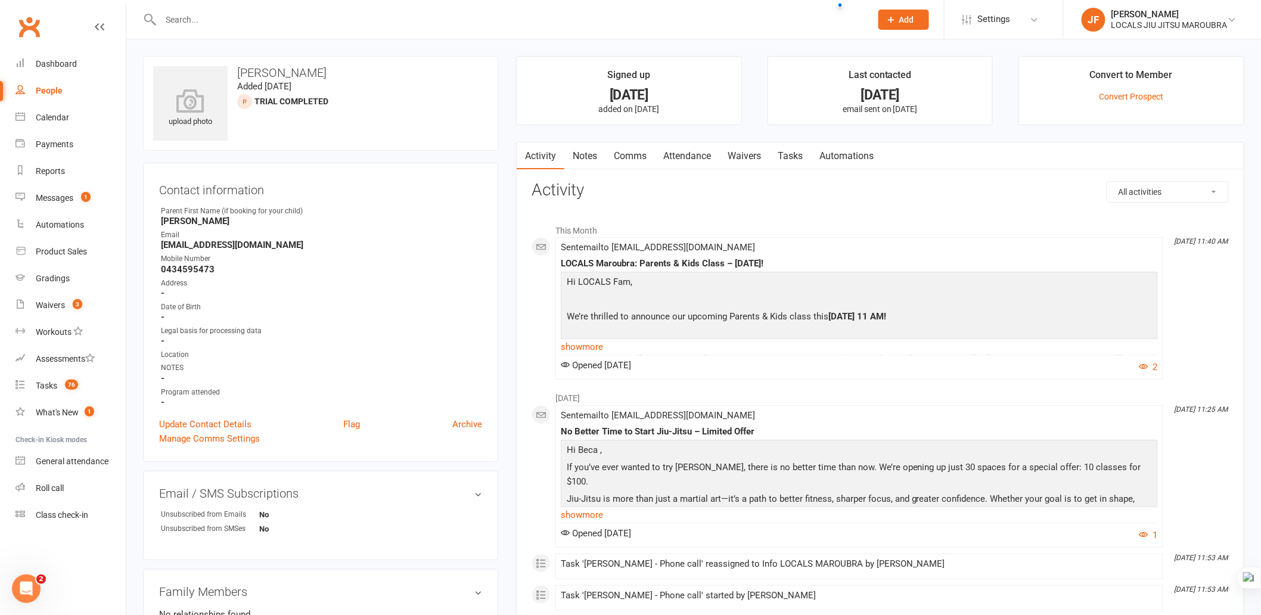
click at [757, 161] on link "Waivers" at bounding box center [744, 155] width 50 height 27
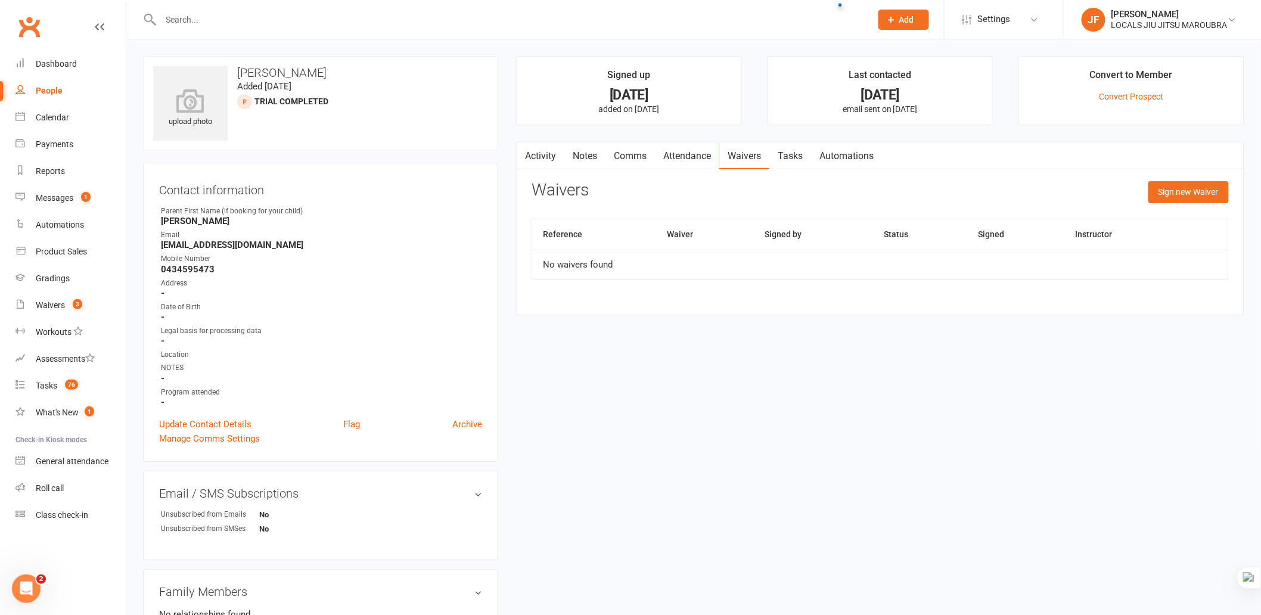
click at [281, 22] on input "text" at bounding box center [509, 19] width 705 height 17
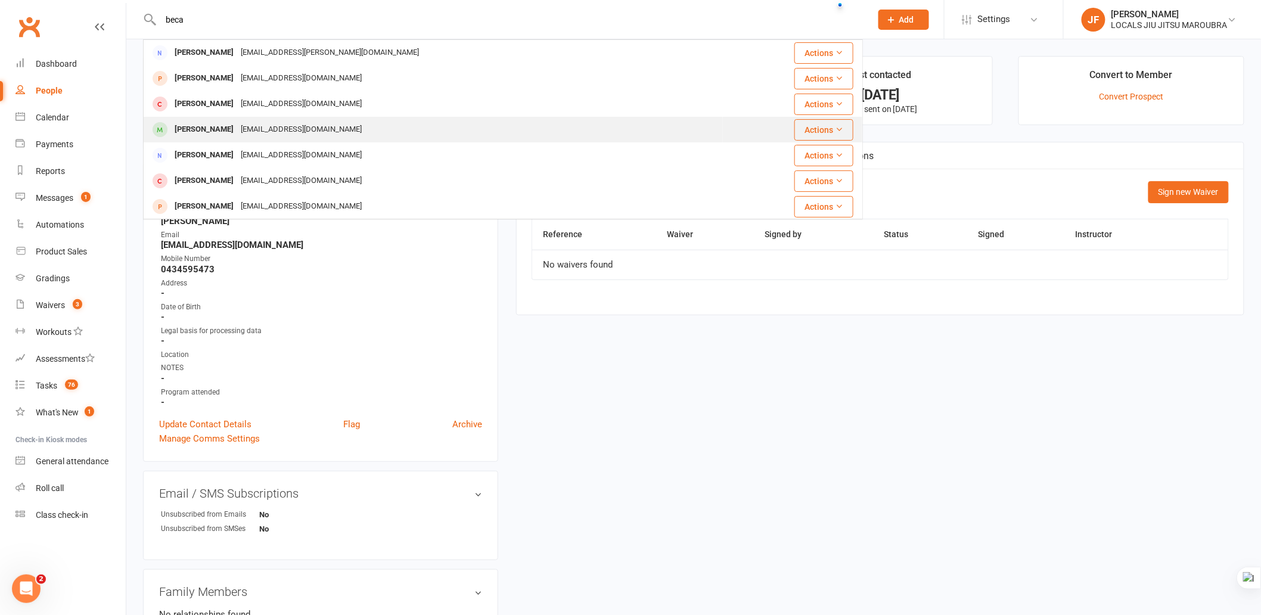
type input "beca"
click at [312, 123] on div "rhodriwyn@gmail.com" at bounding box center [301, 129] width 128 height 17
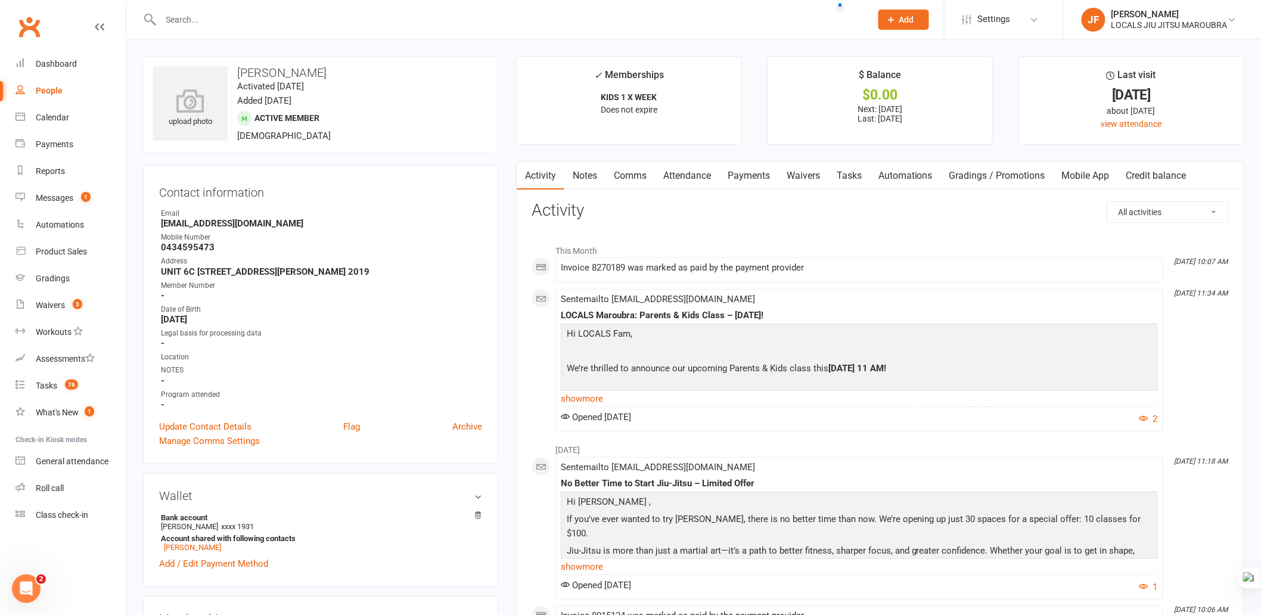
click at [813, 170] on link "Waivers" at bounding box center [803, 175] width 50 height 27
